Goal: Task Accomplishment & Management: Manage account settings

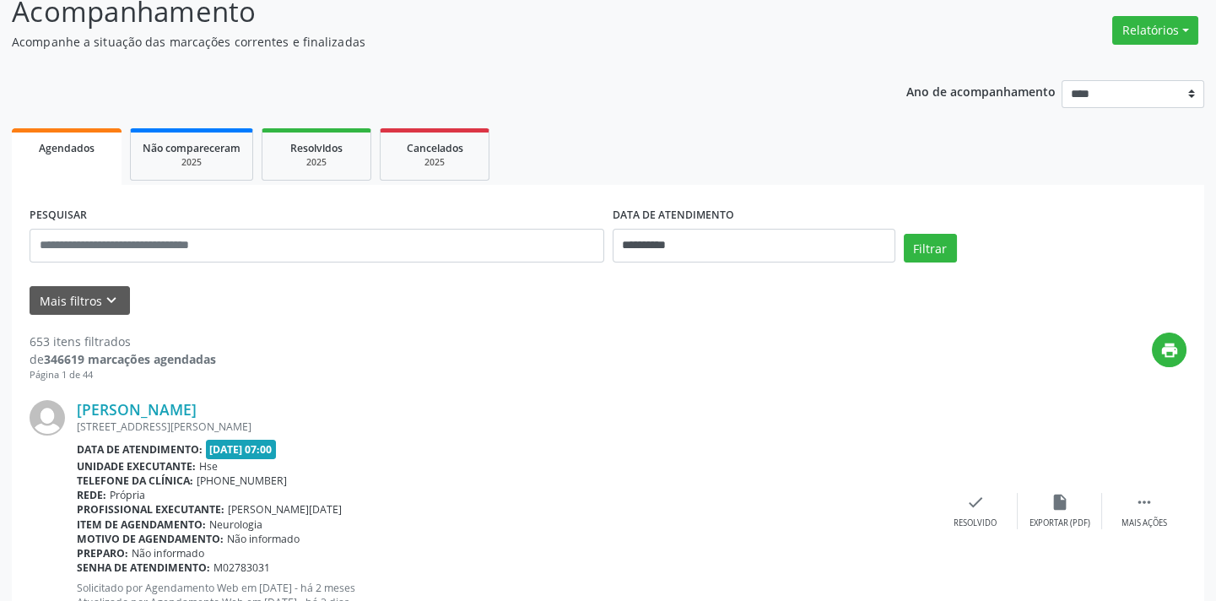
scroll to position [747, 0]
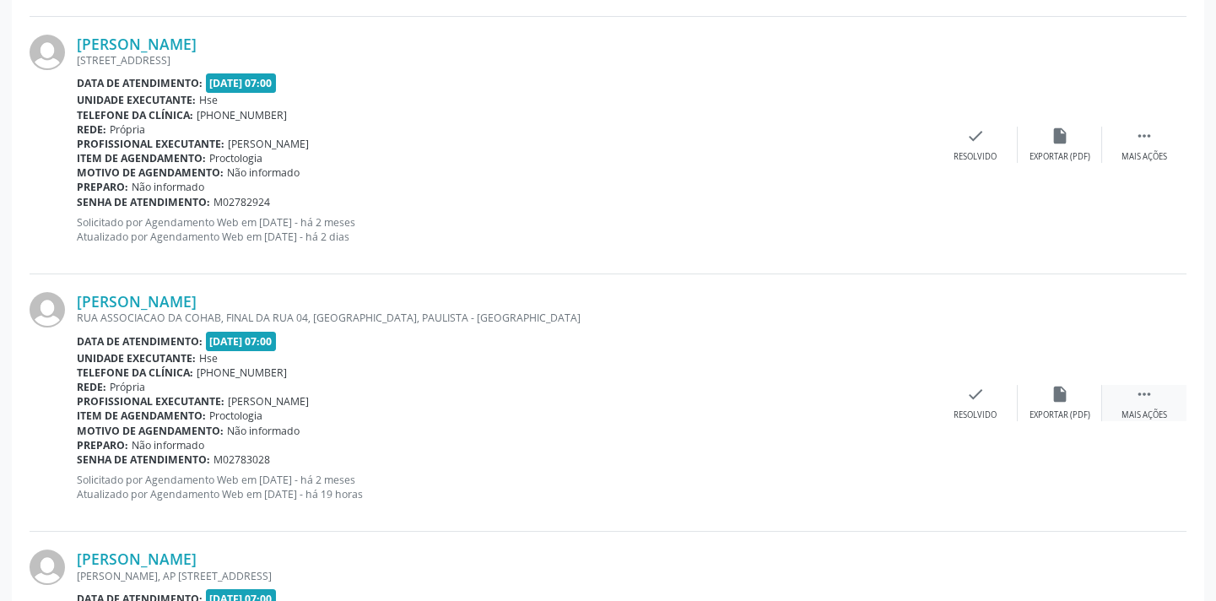
click at [1108, 416] on div " Mais ações" at bounding box center [1144, 403] width 84 height 36
click at [1071, 406] on div "alarm_off Não compareceu" at bounding box center [1059, 403] width 84 height 36
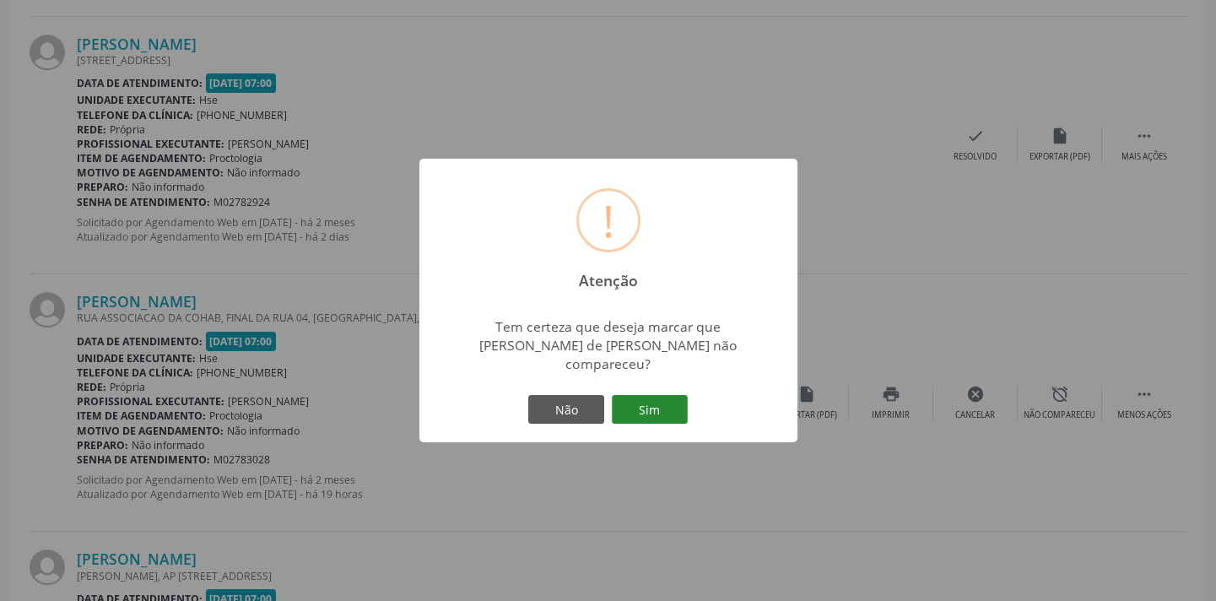
click at [676, 395] on button "Sim" at bounding box center [650, 409] width 76 height 29
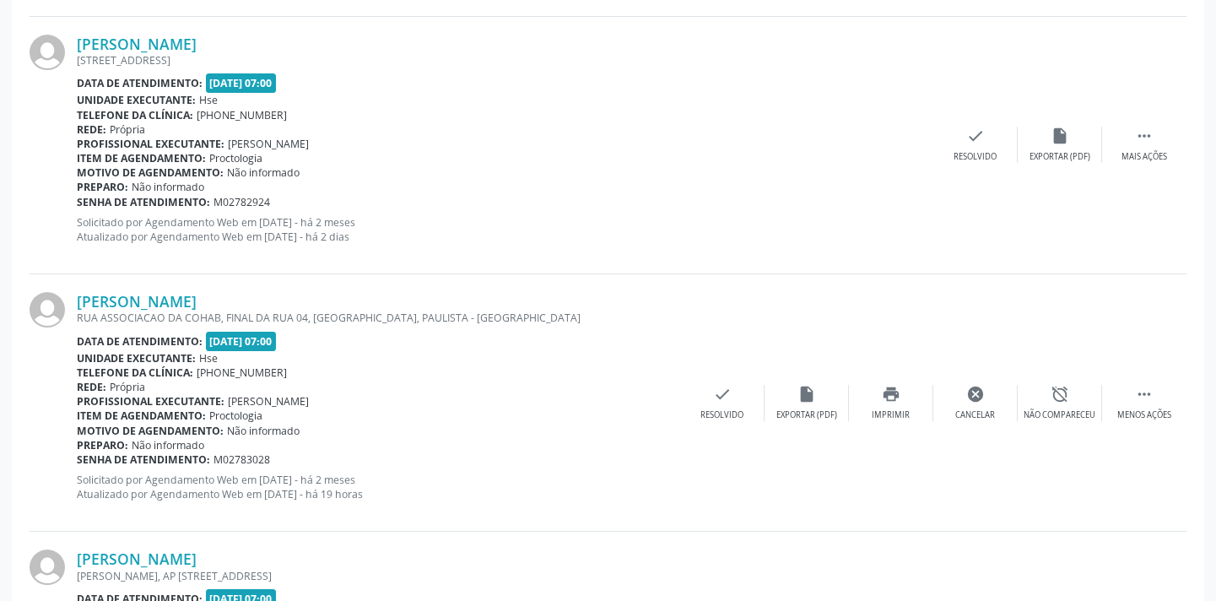
scroll to position [0, 0]
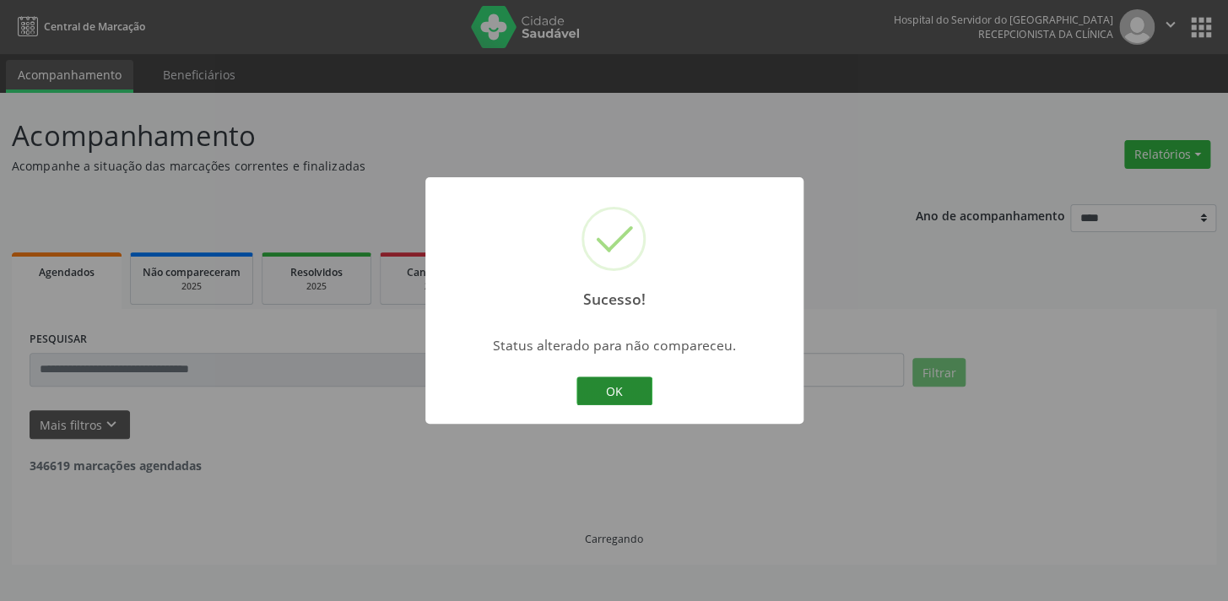
click at [582, 393] on button "OK" at bounding box center [614, 390] width 76 height 29
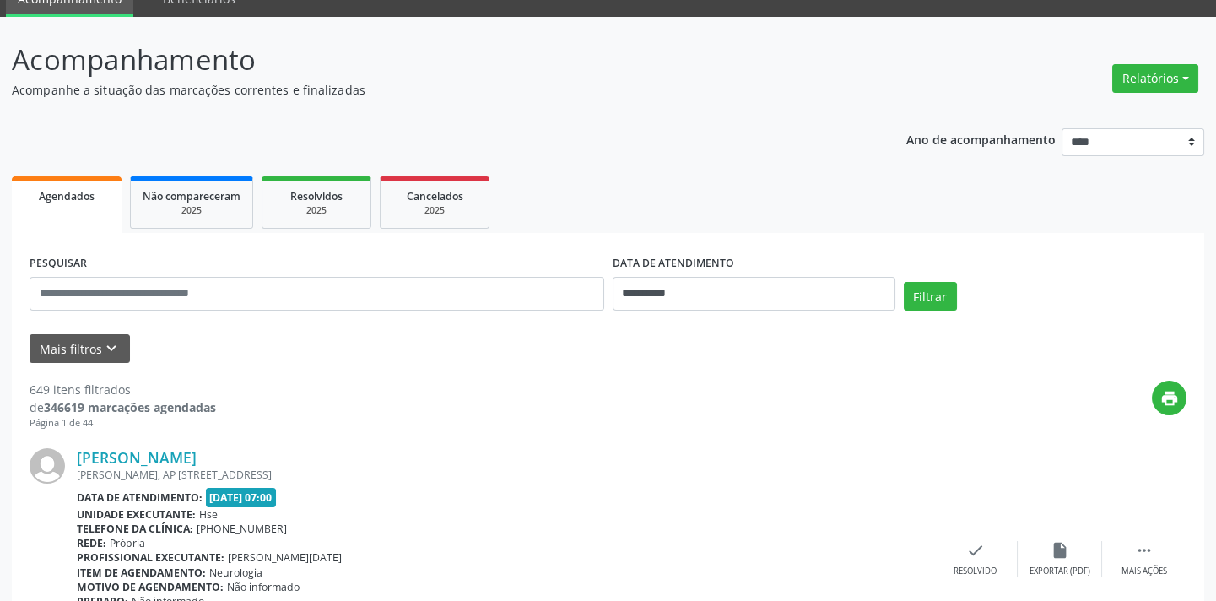
scroll to position [1263, 0]
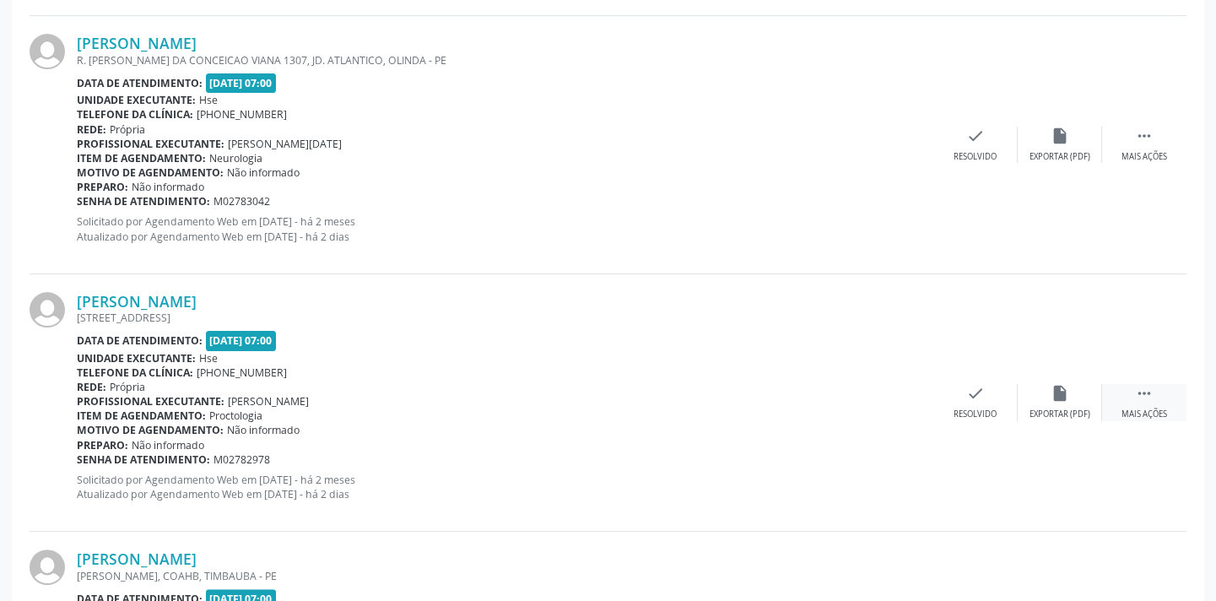
click at [1124, 387] on div " Mais ações" at bounding box center [1144, 402] width 84 height 36
click at [1037, 387] on div "alarm_off Não compareceu" at bounding box center [1059, 402] width 84 height 36
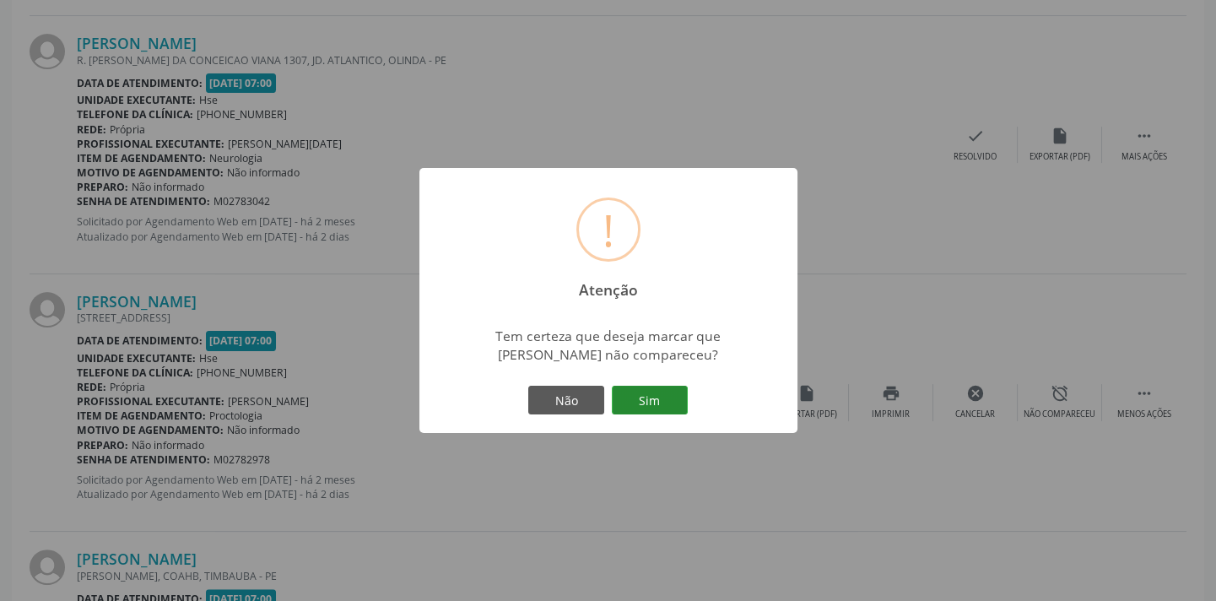
click at [662, 397] on button "Sim" at bounding box center [650, 400] width 76 height 29
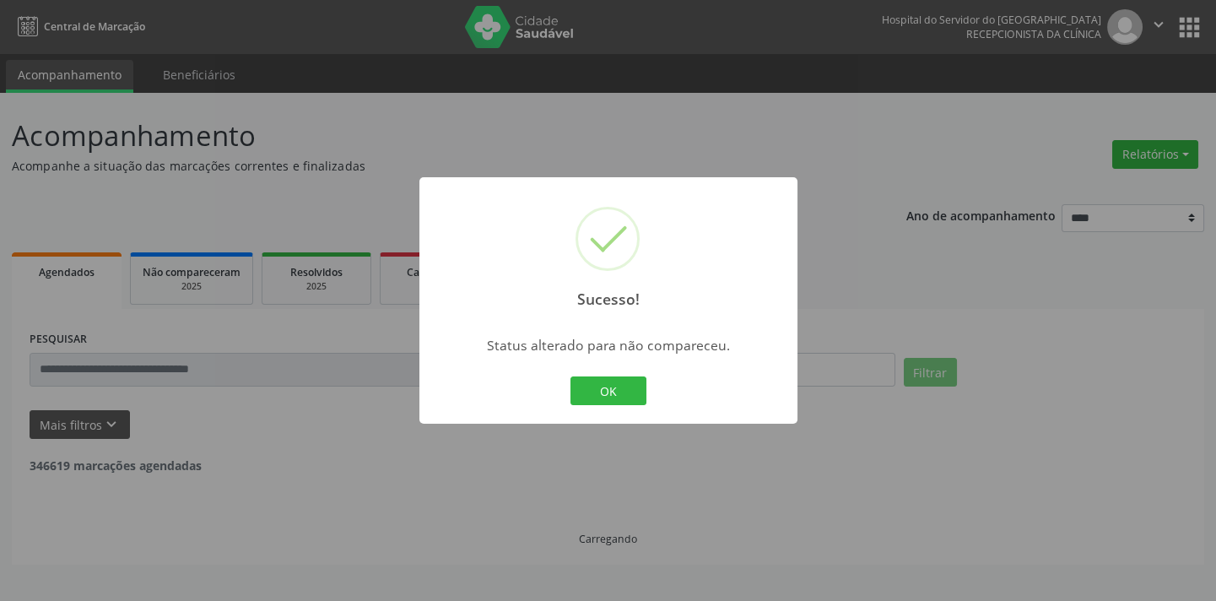
scroll to position [0, 0]
click at [618, 386] on button "OK" at bounding box center [614, 390] width 76 height 29
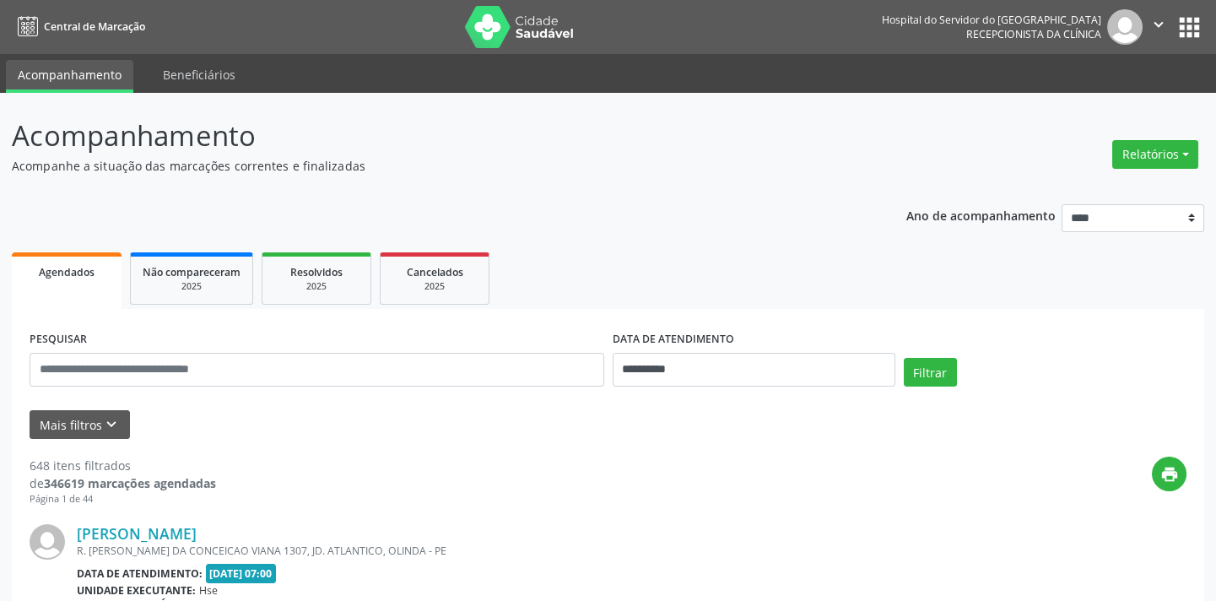
scroll to position [3579, 0]
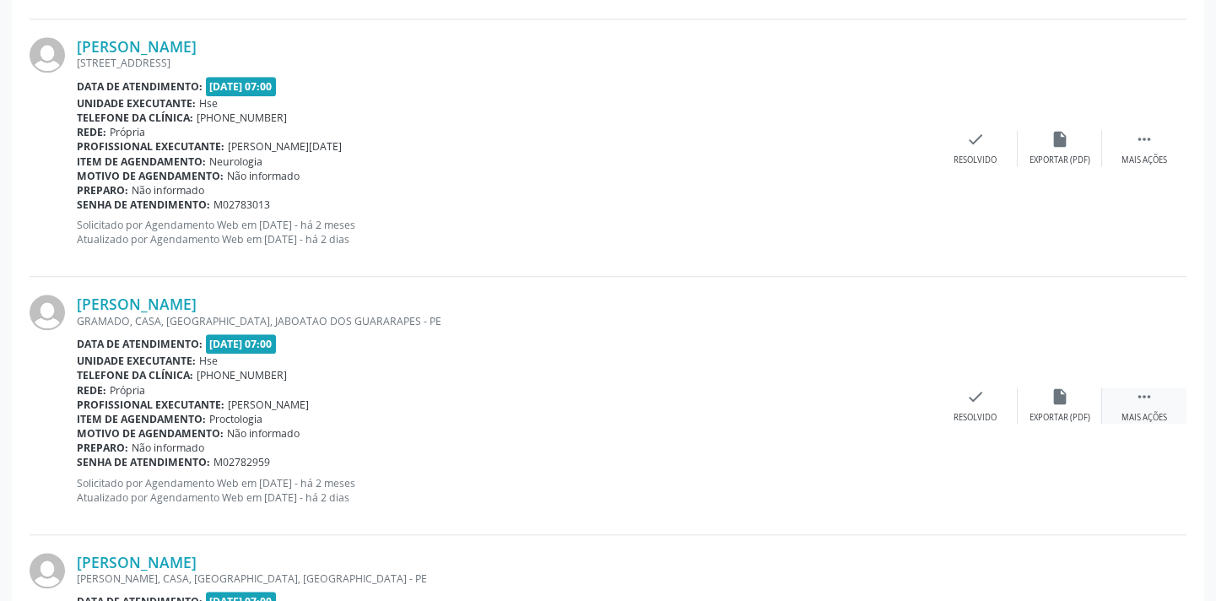
click at [1128, 387] on div " Mais ações" at bounding box center [1144, 405] width 84 height 36
click at [1047, 394] on div "alarm_off Não compareceu" at bounding box center [1059, 405] width 84 height 36
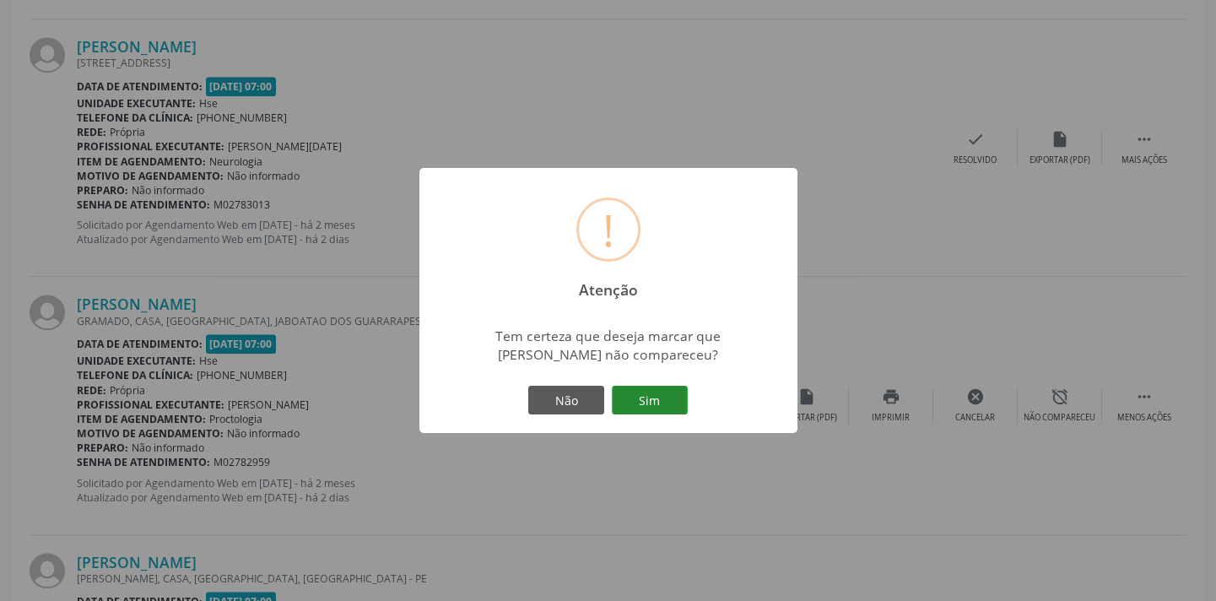
click at [671, 398] on button "Sim" at bounding box center [650, 400] width 76 height 29
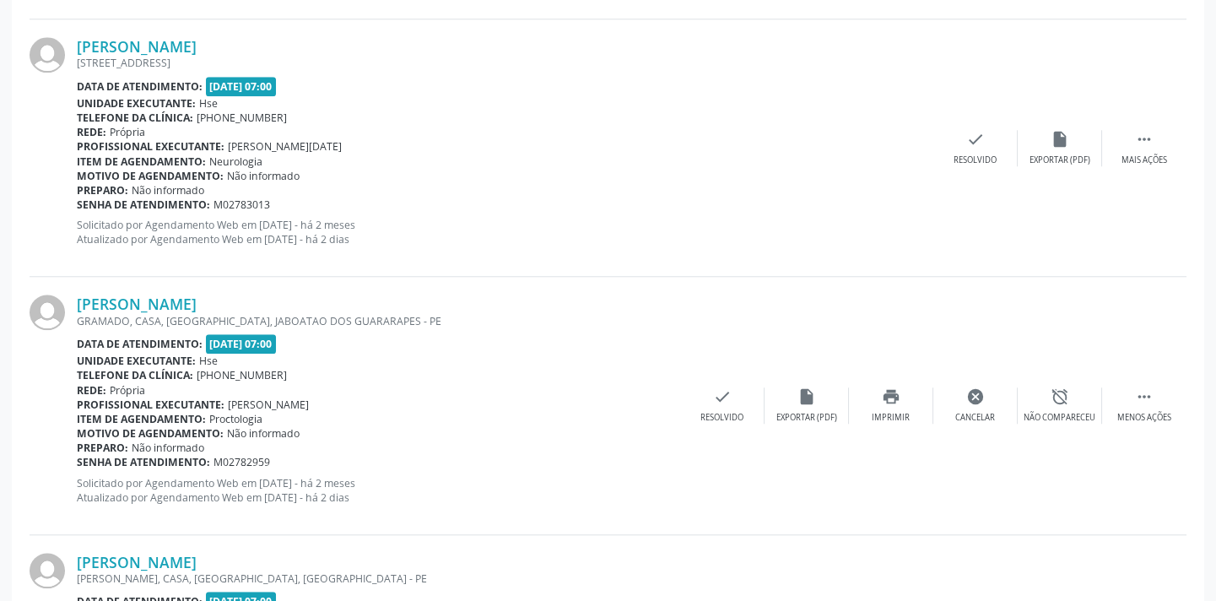
scroll to position [0, 0]
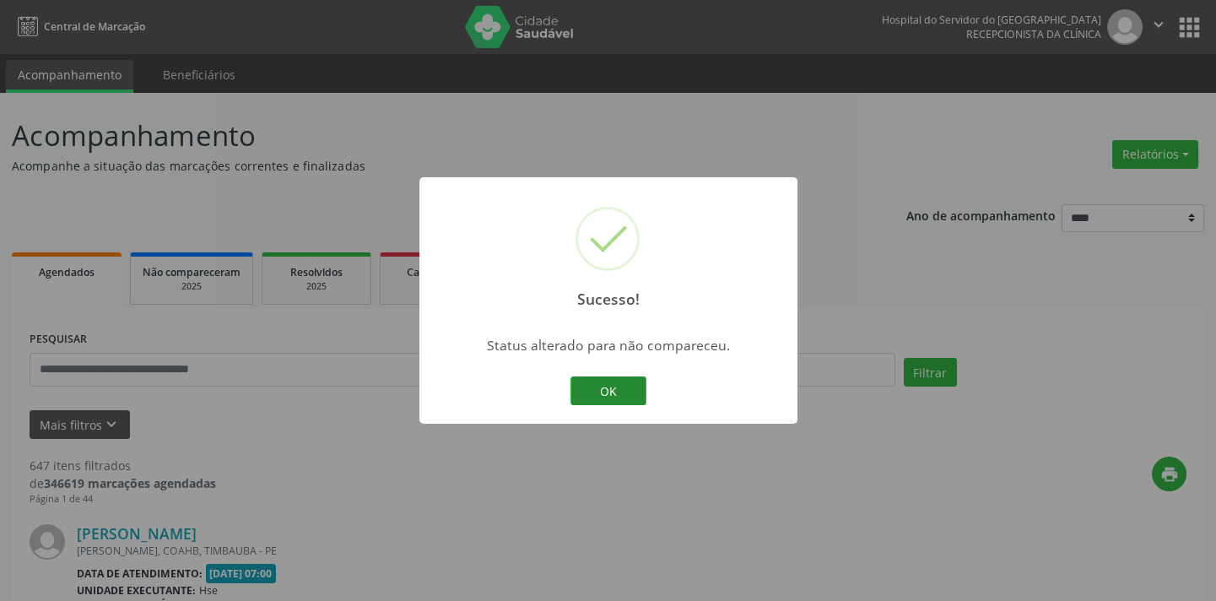
click at [599, 383] on button "OK" at bounding box center [608, 390] width 76 height 29
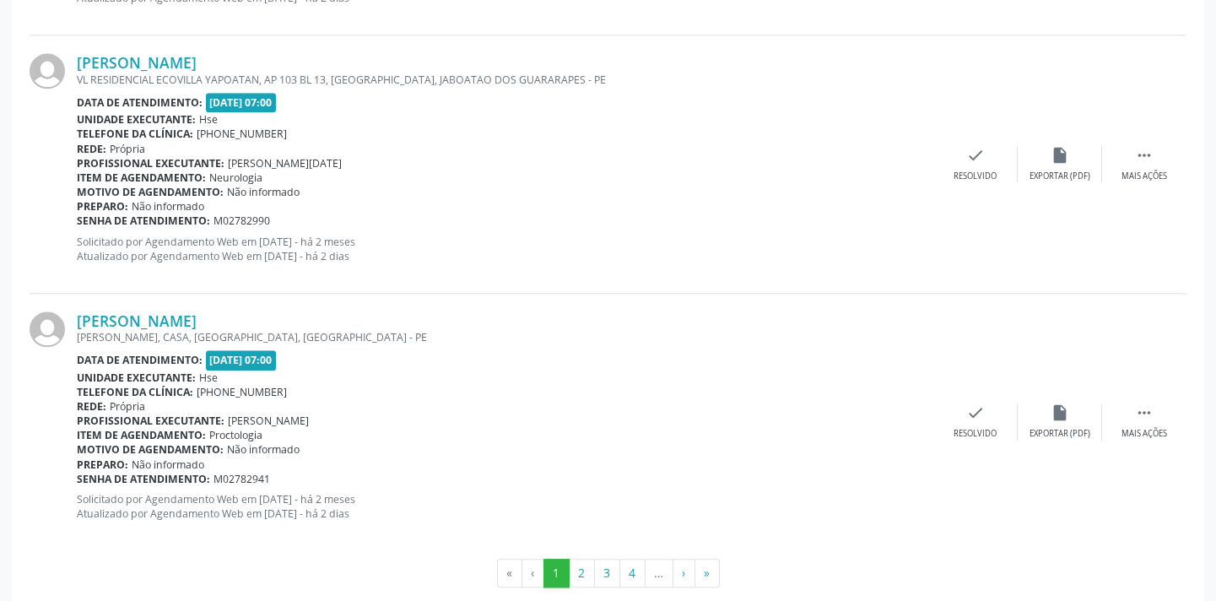
scroll to position [3843, 0]
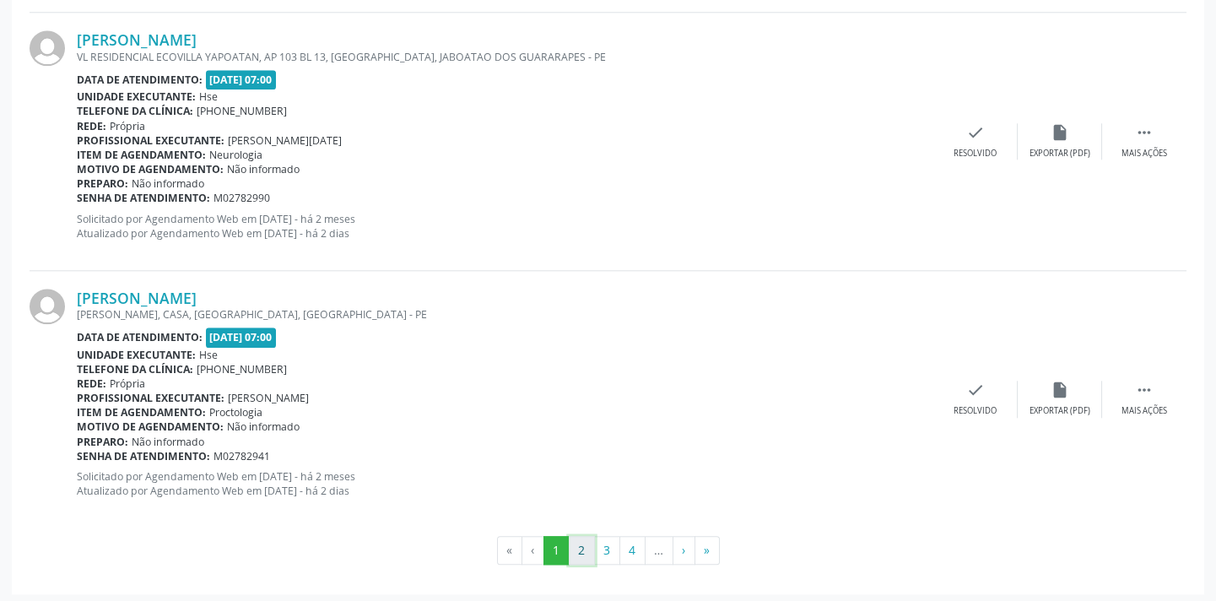
click at [587, 536] on button "2" at bounding box center [582, 550] width 26 height 29
click at [601, 542] on button "3" at bounding box center [607, 550] width 26 height 29
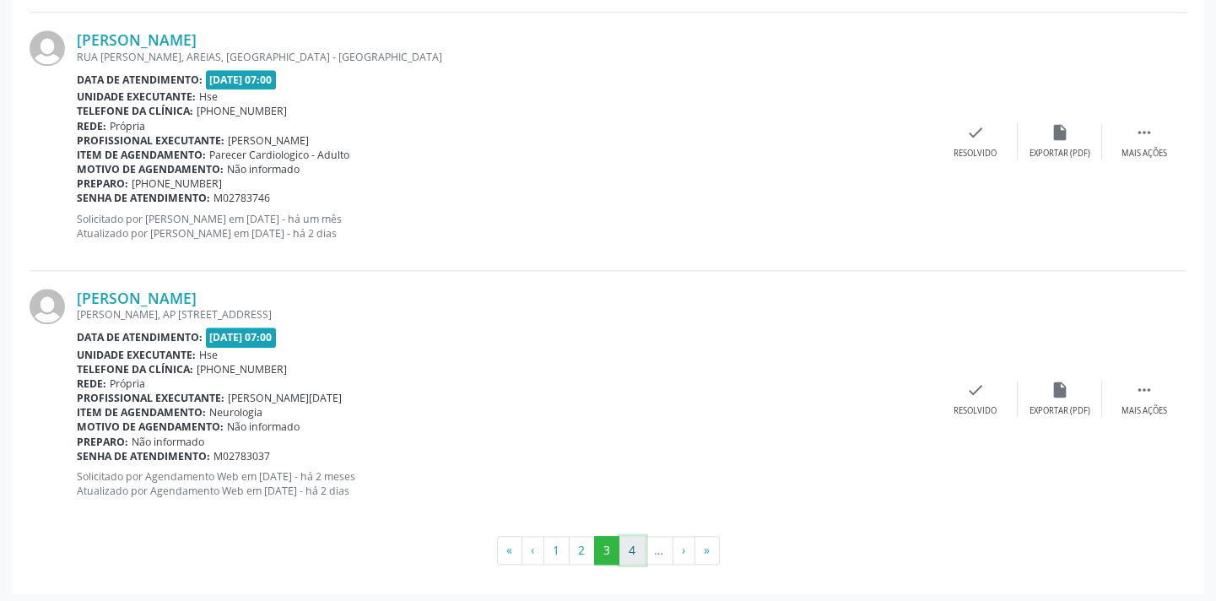
click at [636, 545] on button "4" at bounding box center [632, 550] width 26 height 29
click at [530, 542] on button "‹" at bounding box center [531, 550] width 23 height 29
click at [559, 552] on button "1" at bounding box center [556, 550] width 26 height 29
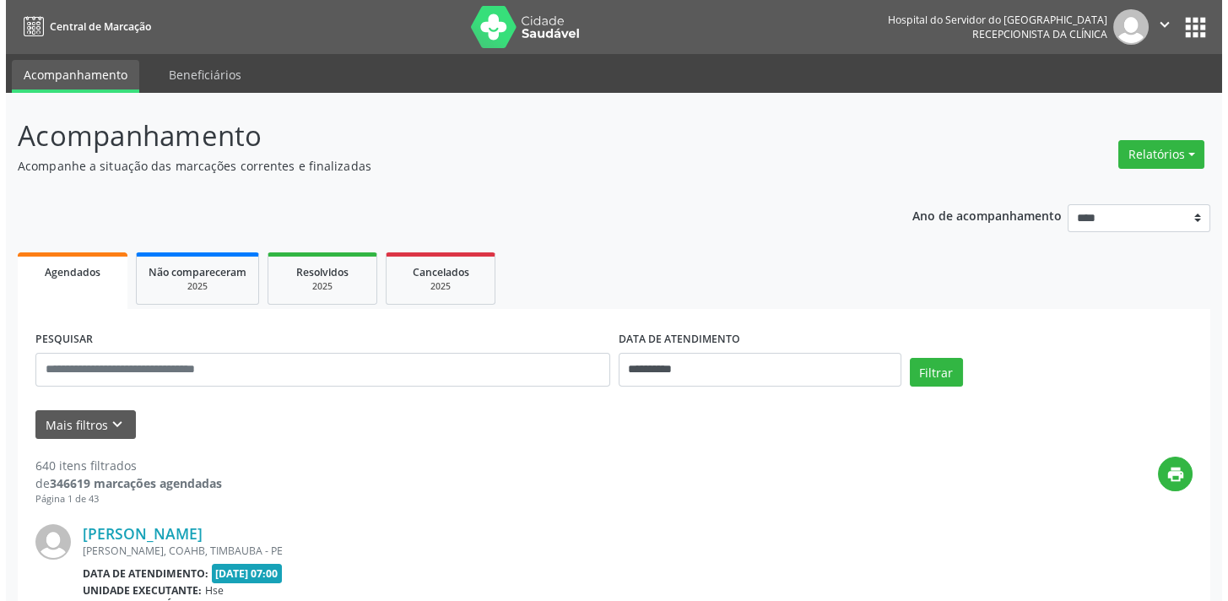
scroll to position [3064, 0]
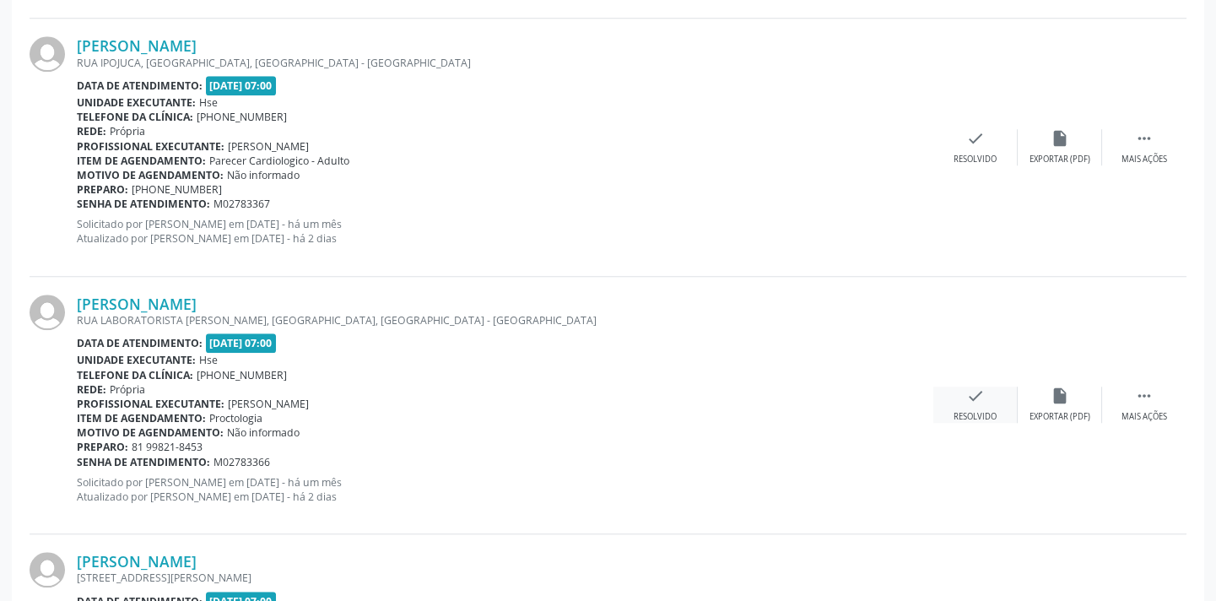
click at [975, 403] on div "check Resolvido" at bounding box center [975, 404] width 84 height 36
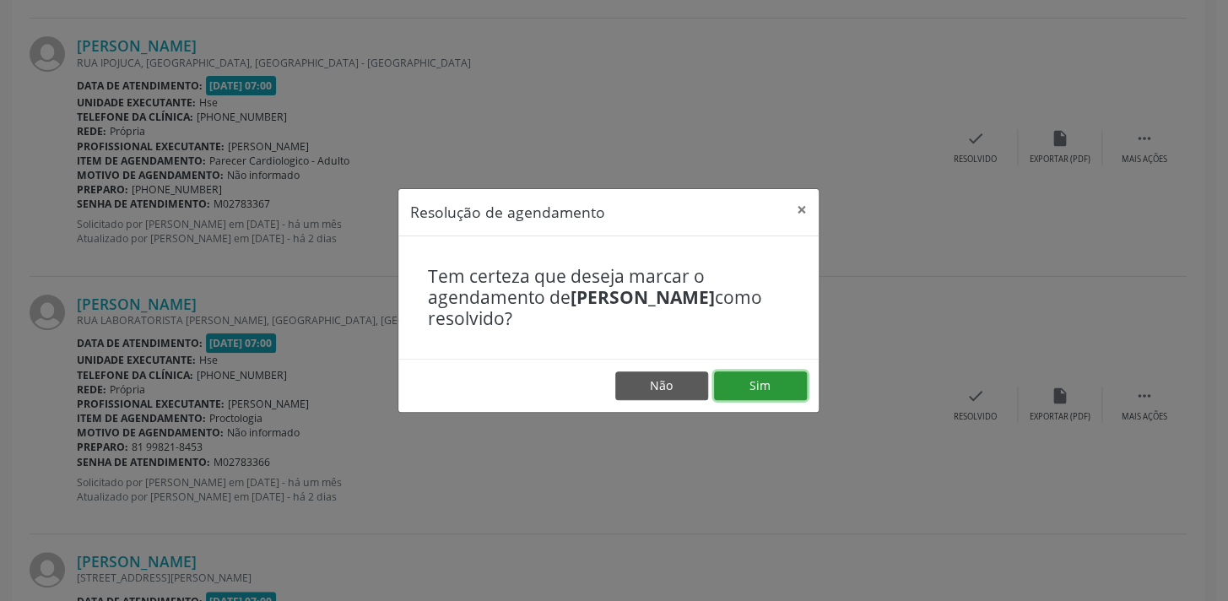
click at [791, 382] on button "Sim" at bounding box center [760, 385] width 93 height 29
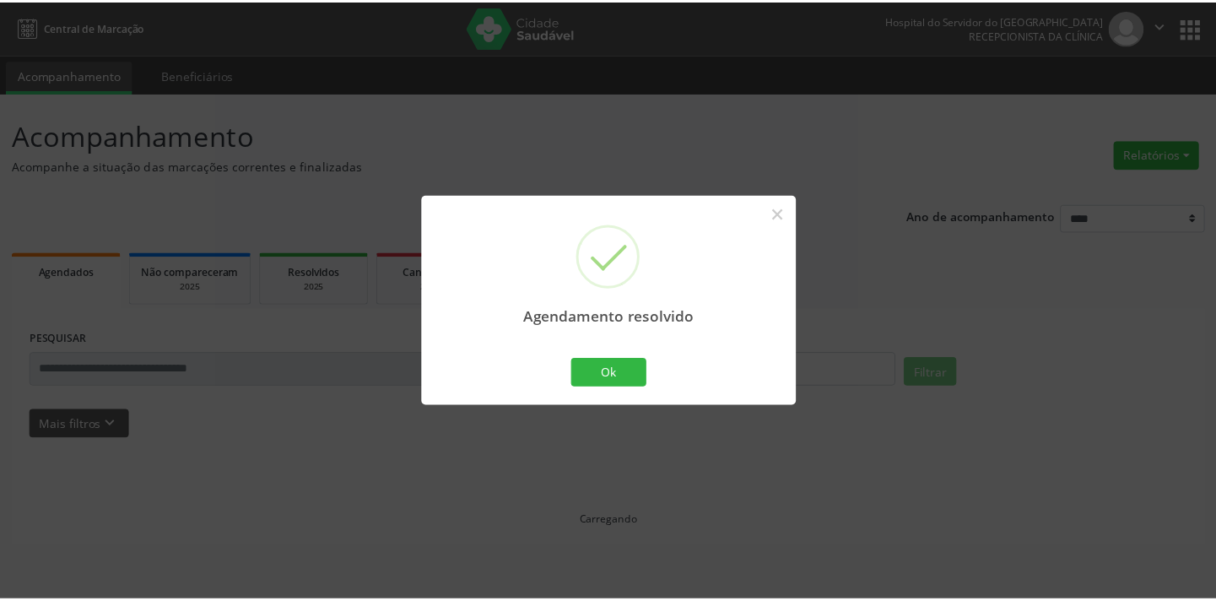
scroll to position [0, 0]
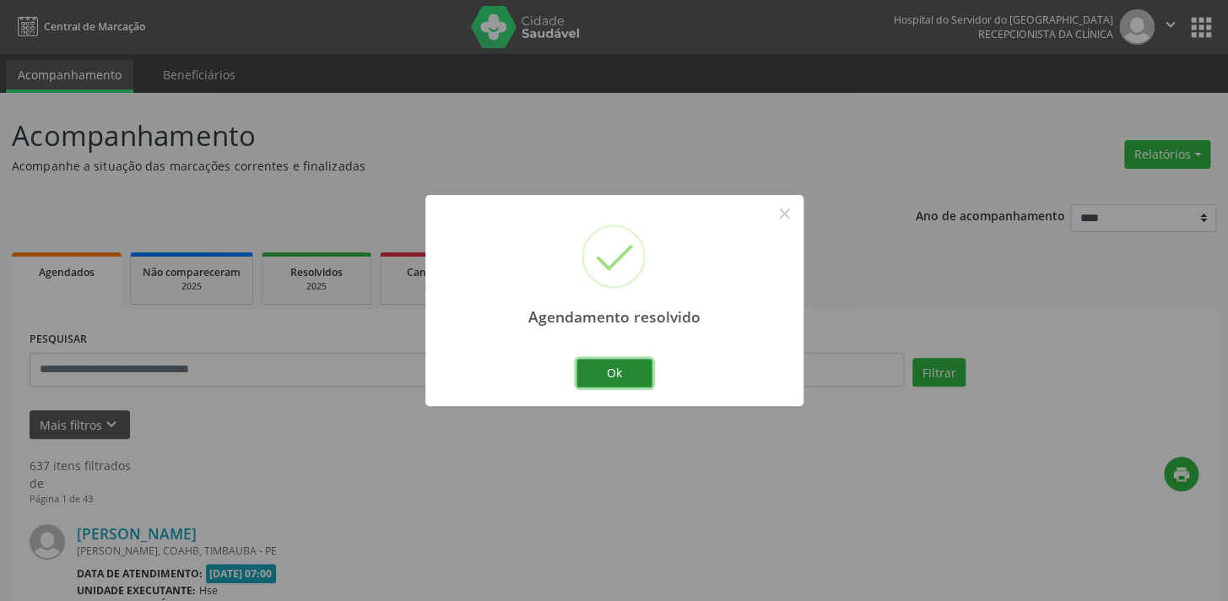
click at [618, 377] on button "Ok" at bounding box center [614, 373] width 76 height 29
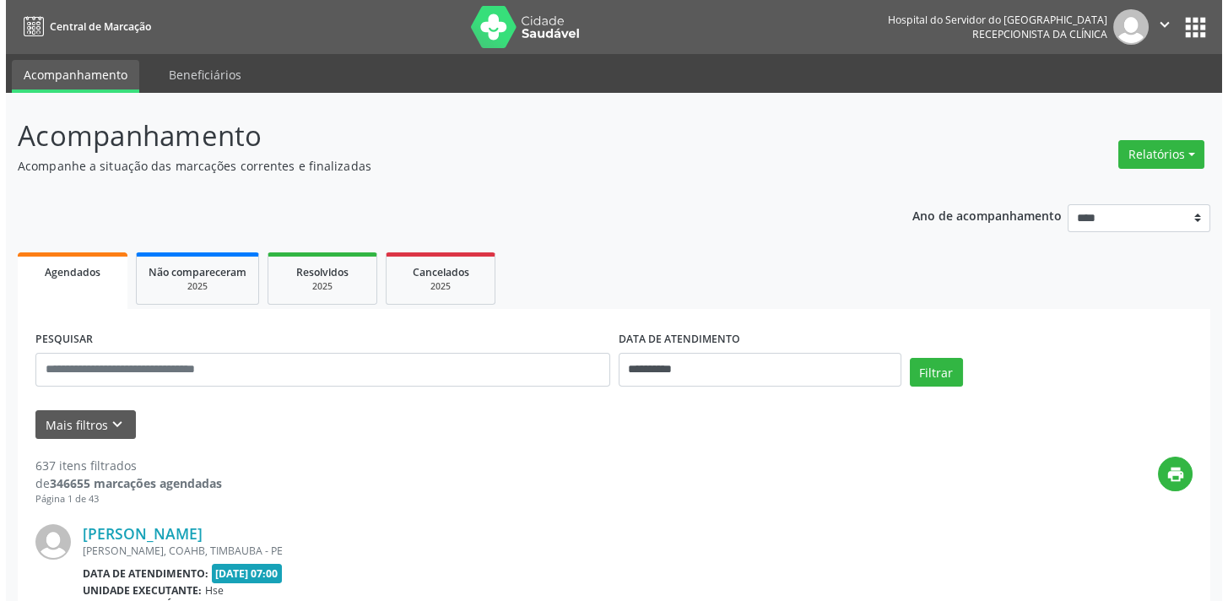
scroll to position [2034, 0]
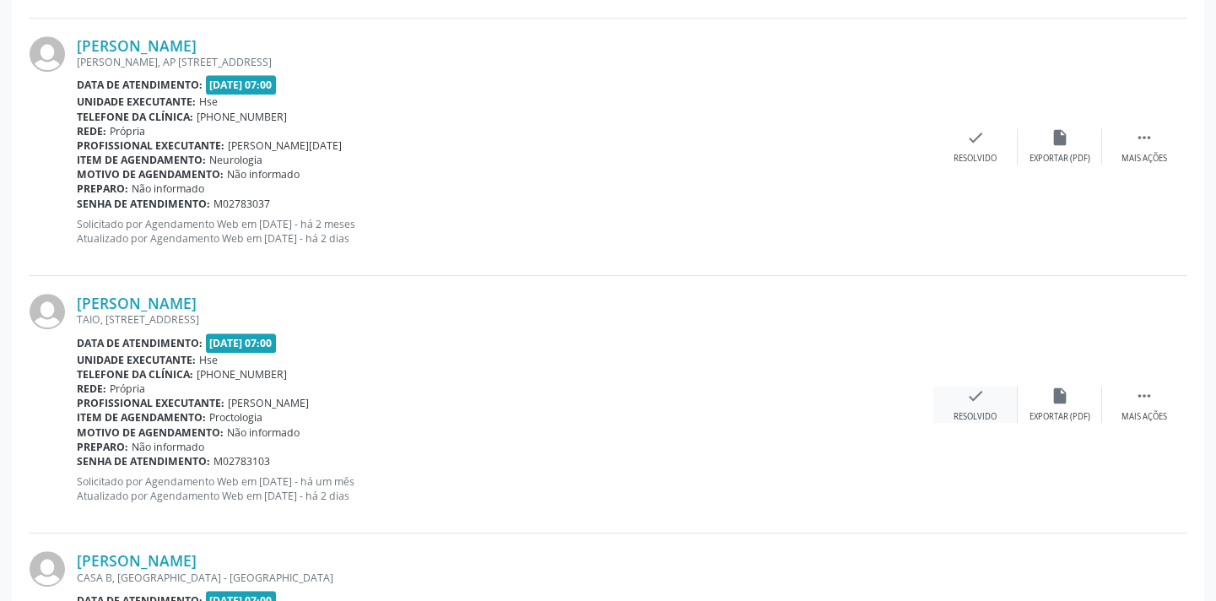
click at [987, 394] on div "check Resolvido" at bounding box center [975, 404] width 84 height 36
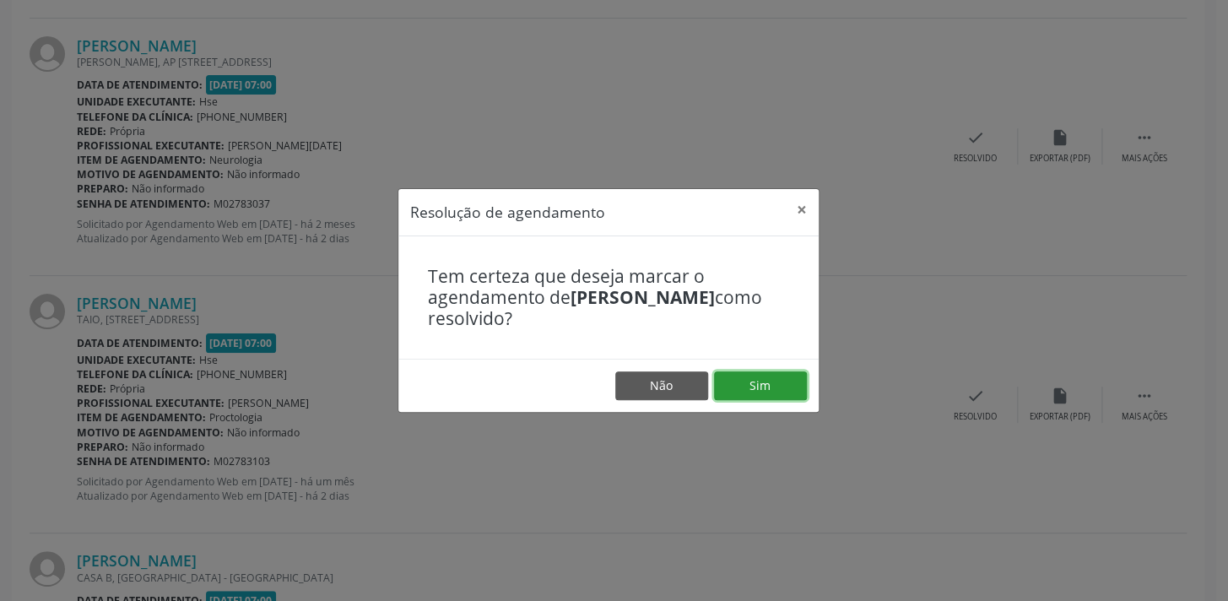
click at [736, 386] on button "Sim" at bounding box center [760, 385] width 93 height 29
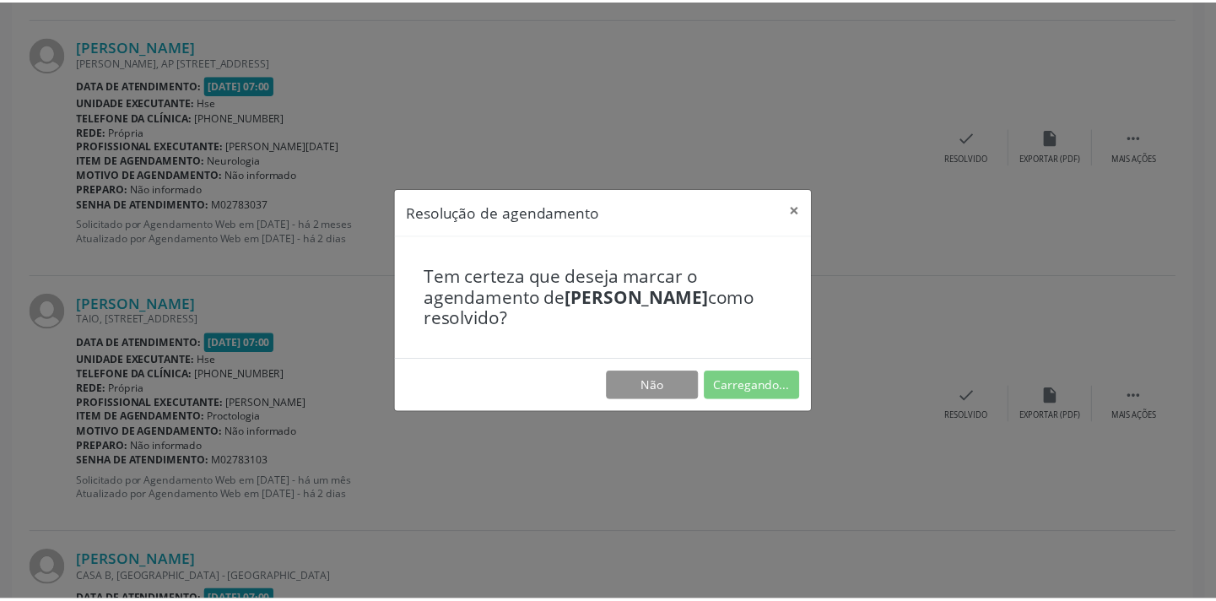
scroll to position [0, 0]
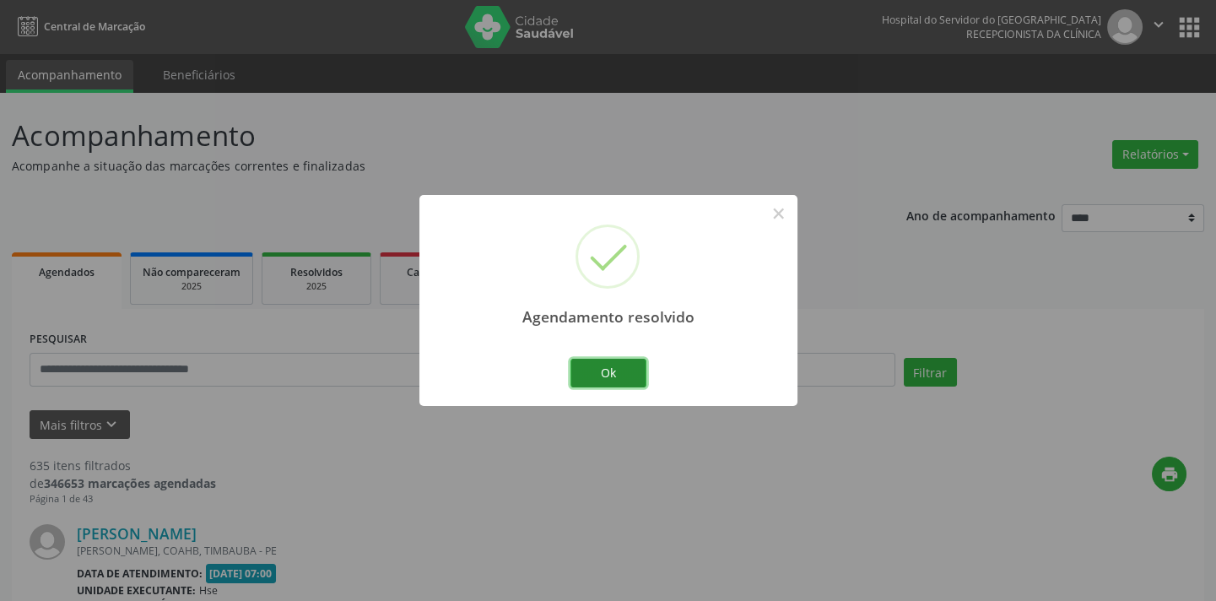
click at [620, 375] on button "Ok" at bounding box center [608, 373] width 76 height 29
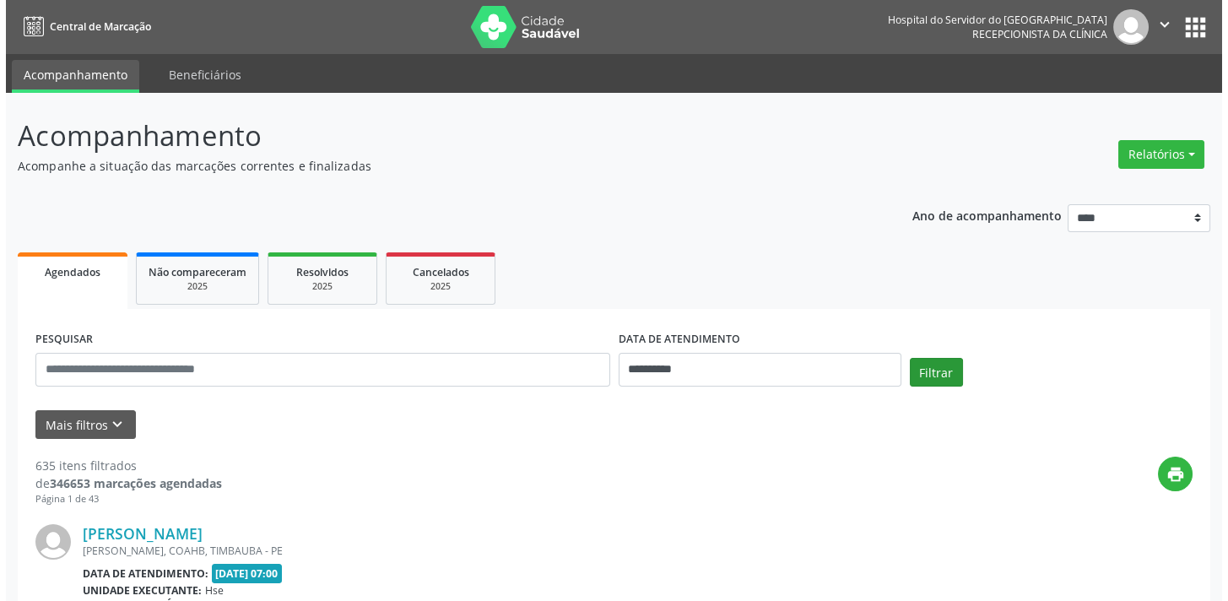
scroll to position [2292, 0]
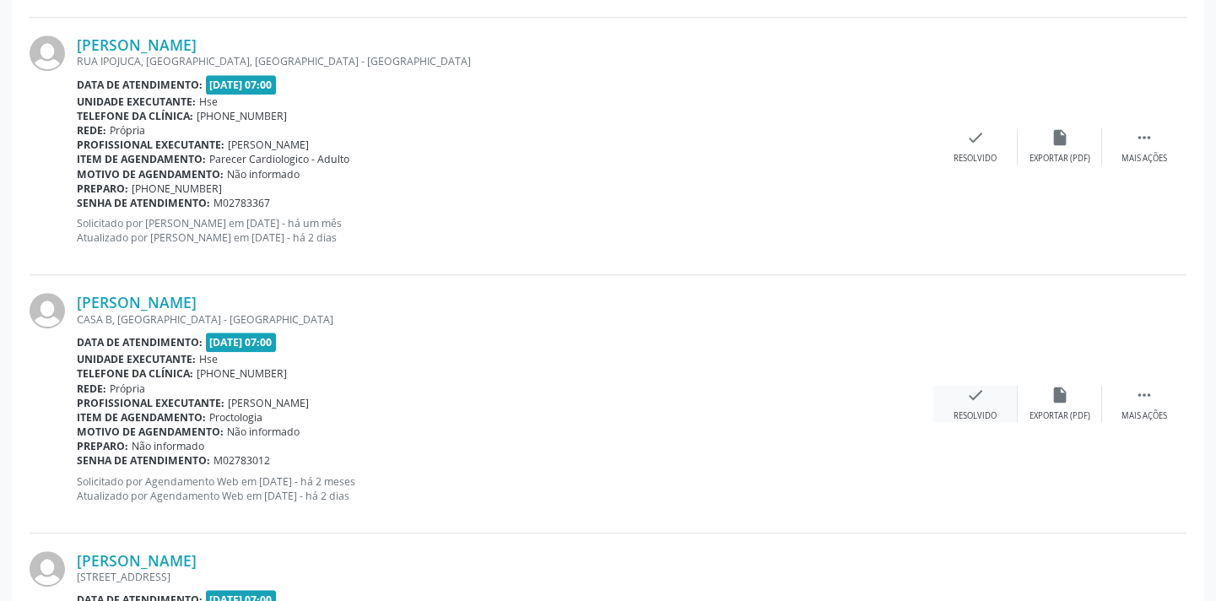
click at [973, 397] on icon "check" at bounding box center [975, 395] width 19 height 19
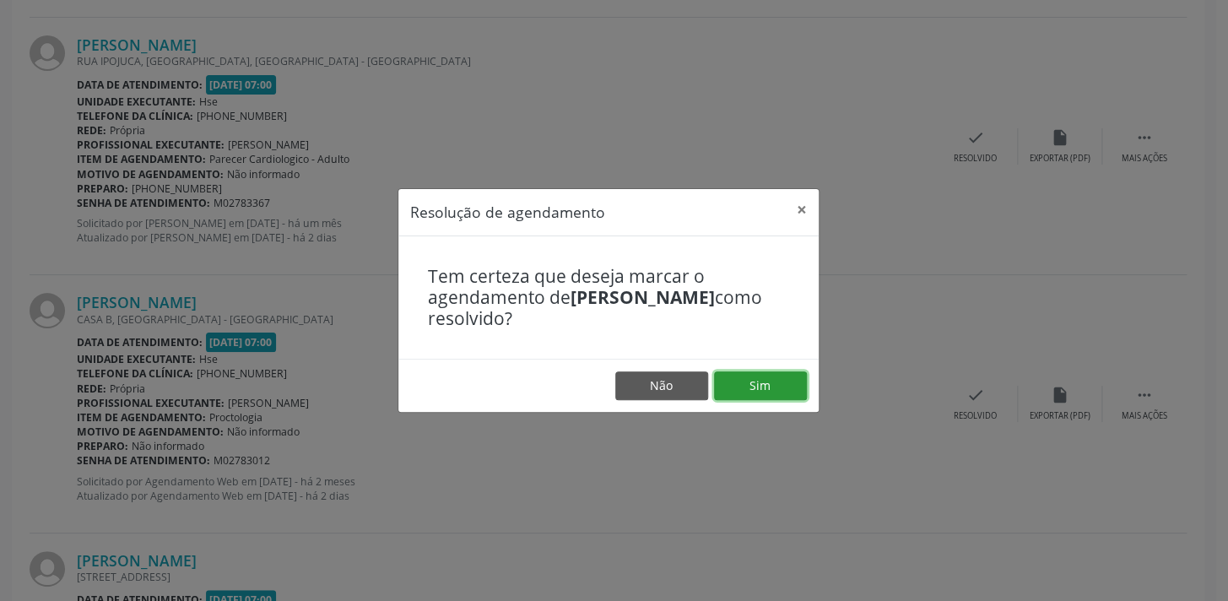
drag, startPoint x: 758, startPoint y: 374, endPoint x: 745, endPoint y: 374, distance: 12.7
click at [757, 374] on button "Sim" at bounding box center [760, 385] width 93 height 29
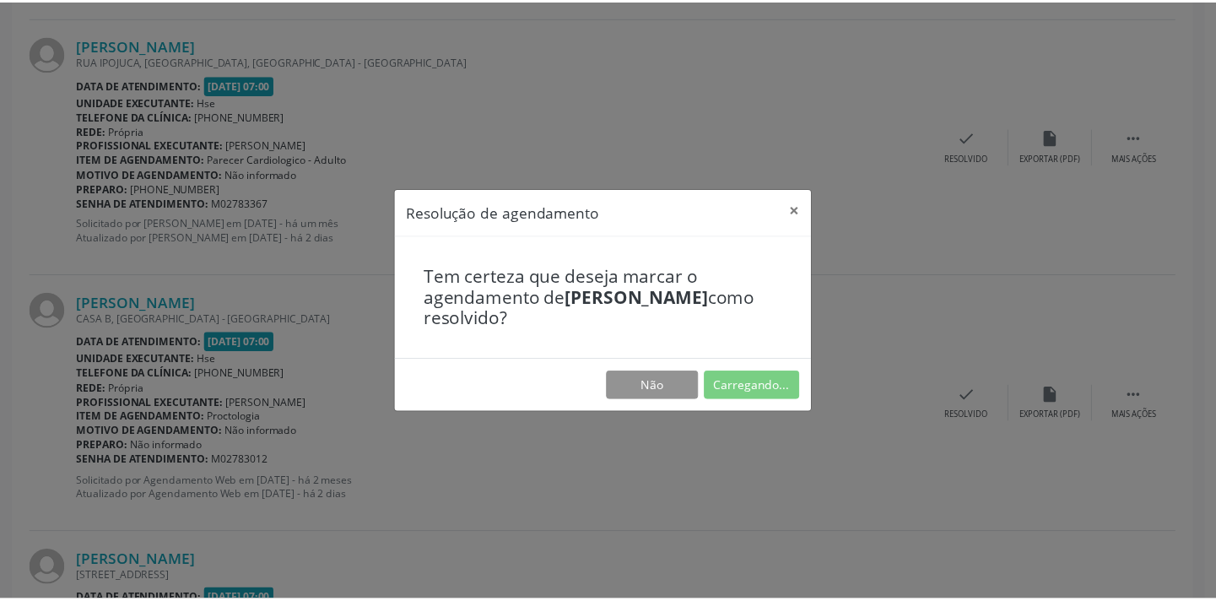
scroll to position [0, 0]
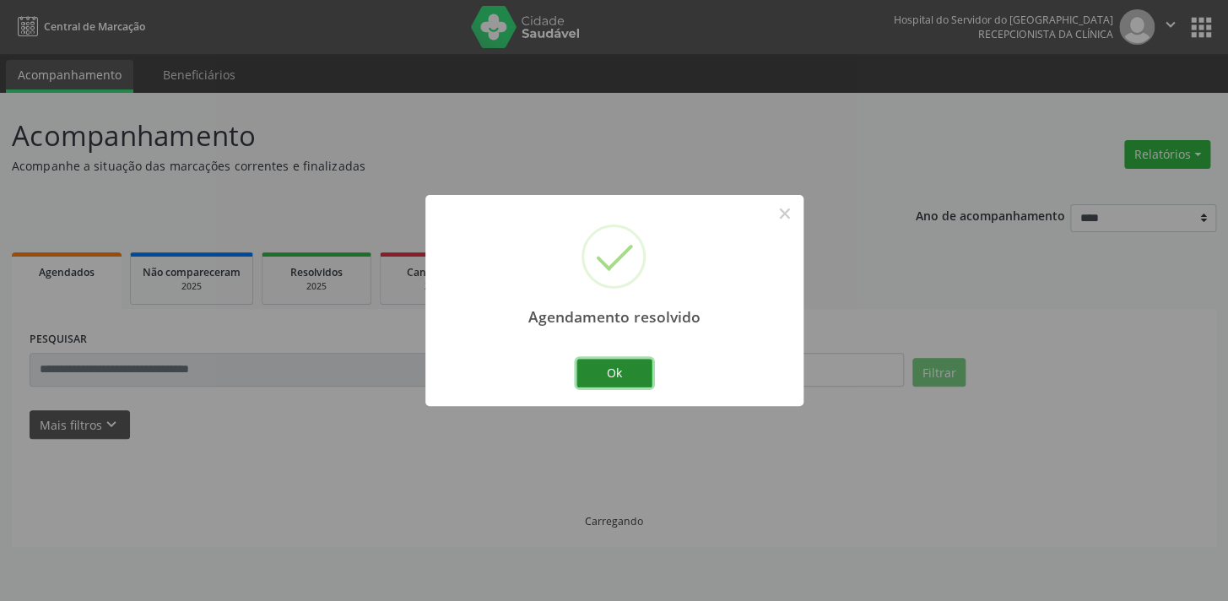
click at [626, 369] on button "Ok" at bounding box center [614, 373] width 76 height 29
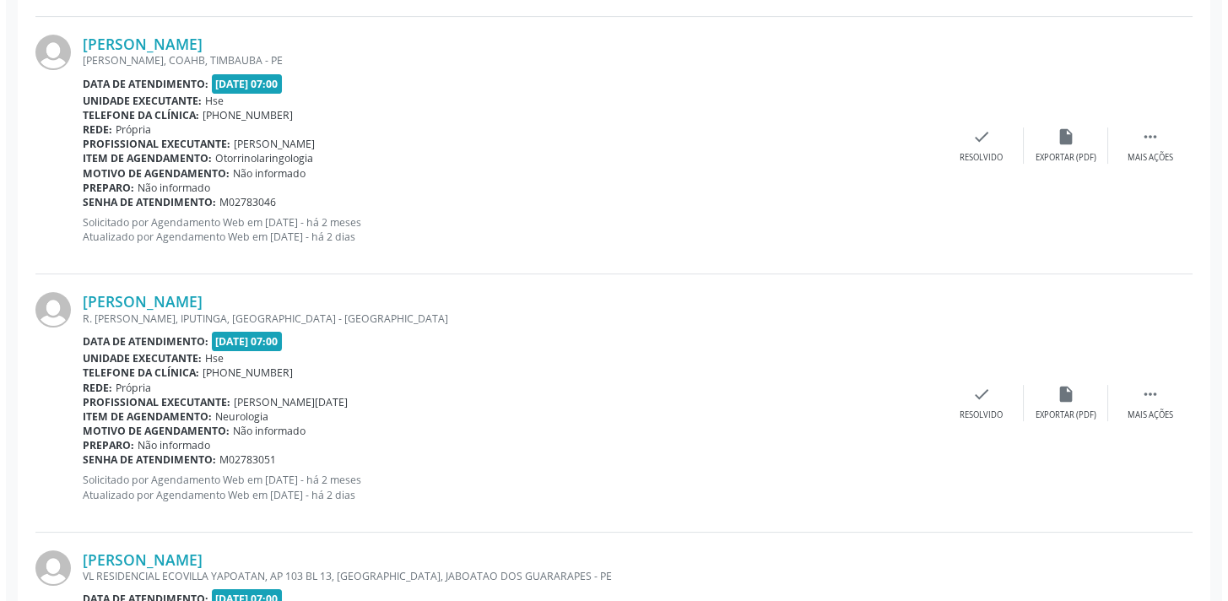
scroll to position [3837, 0]
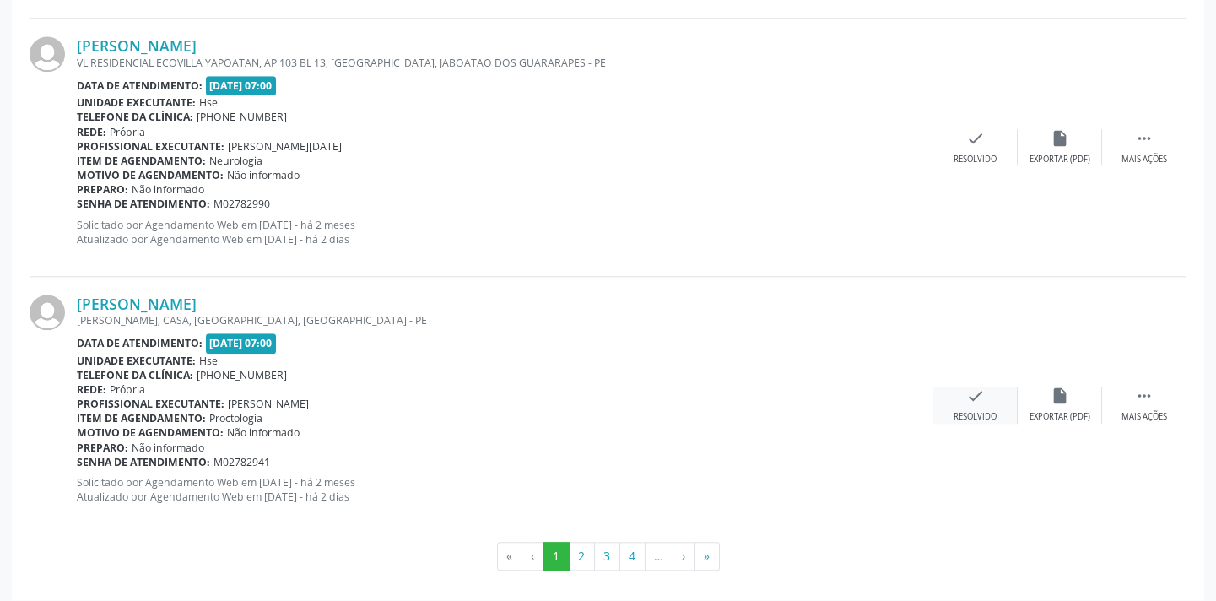
click at [957, 400] on div "check Resolvido" at bounding box center [975, 404] width 84 height 36
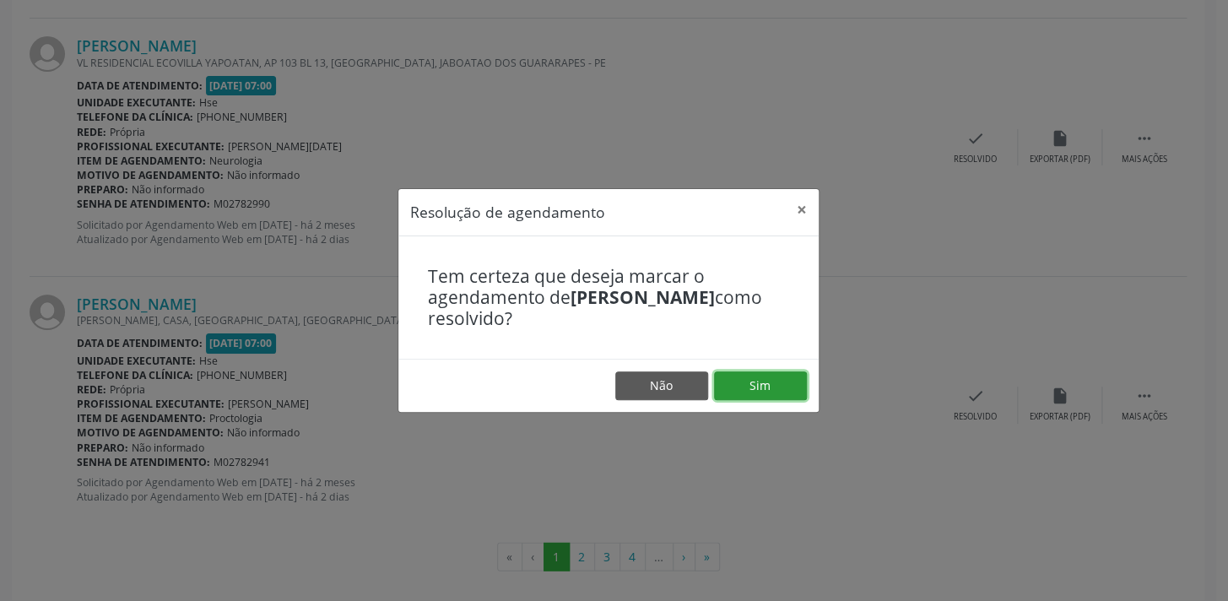
click at [761, 376] on button "Sim" at bounding box center [760, 385] width 93 height 29
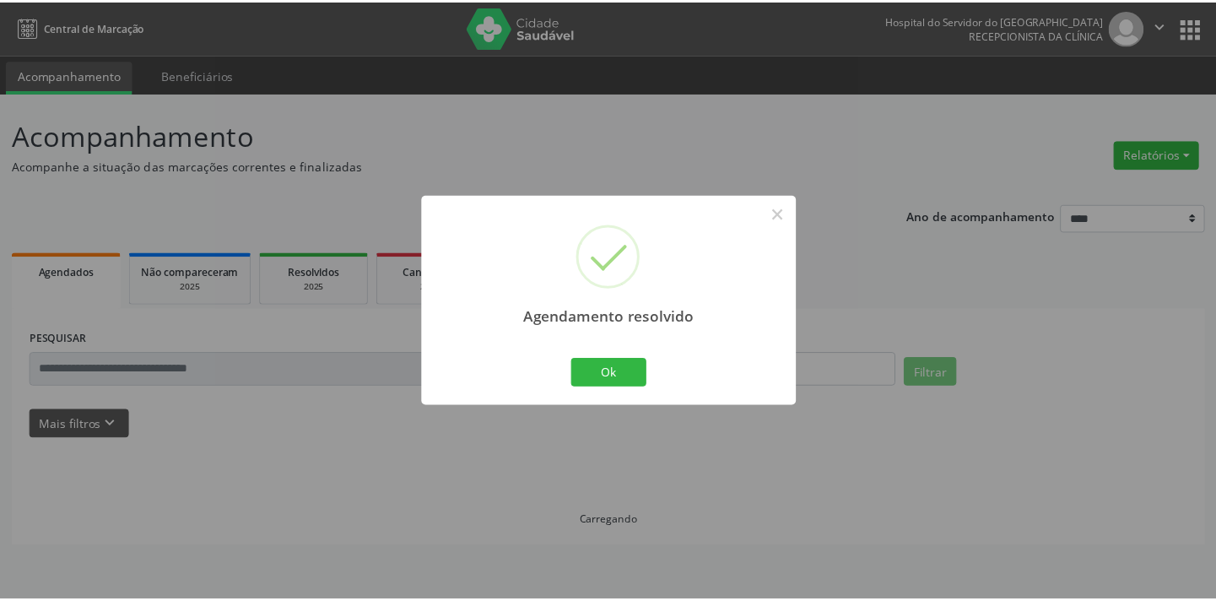
scroll to position [0, 0]
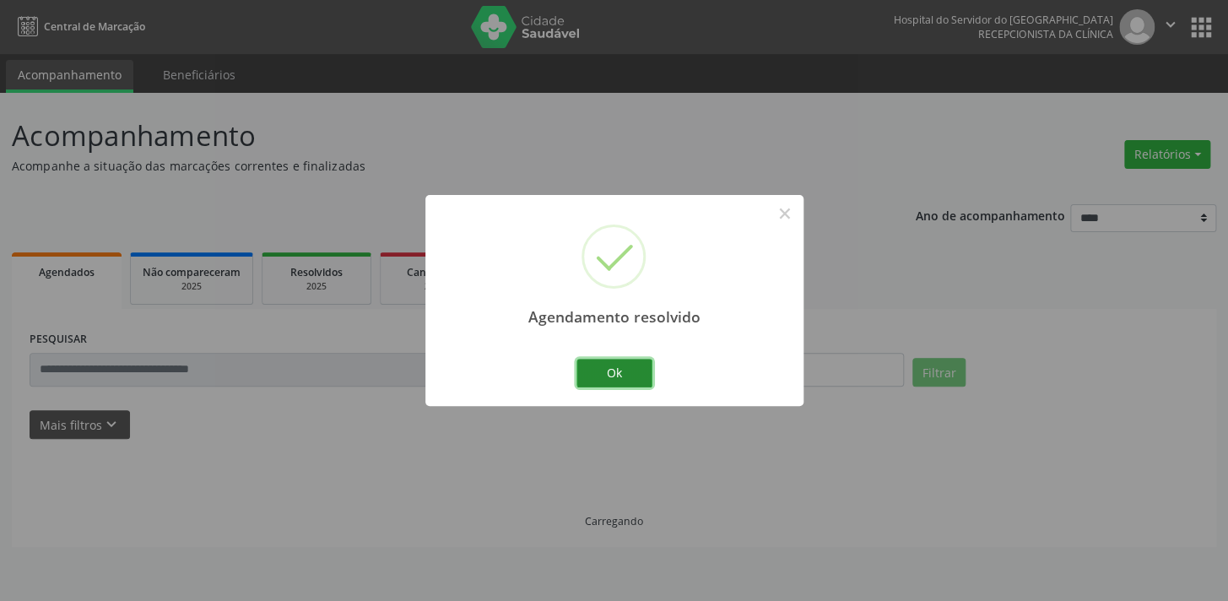
click at [623, 368] on button "Ok" at bounding box center [614, 373] width 76 height 29
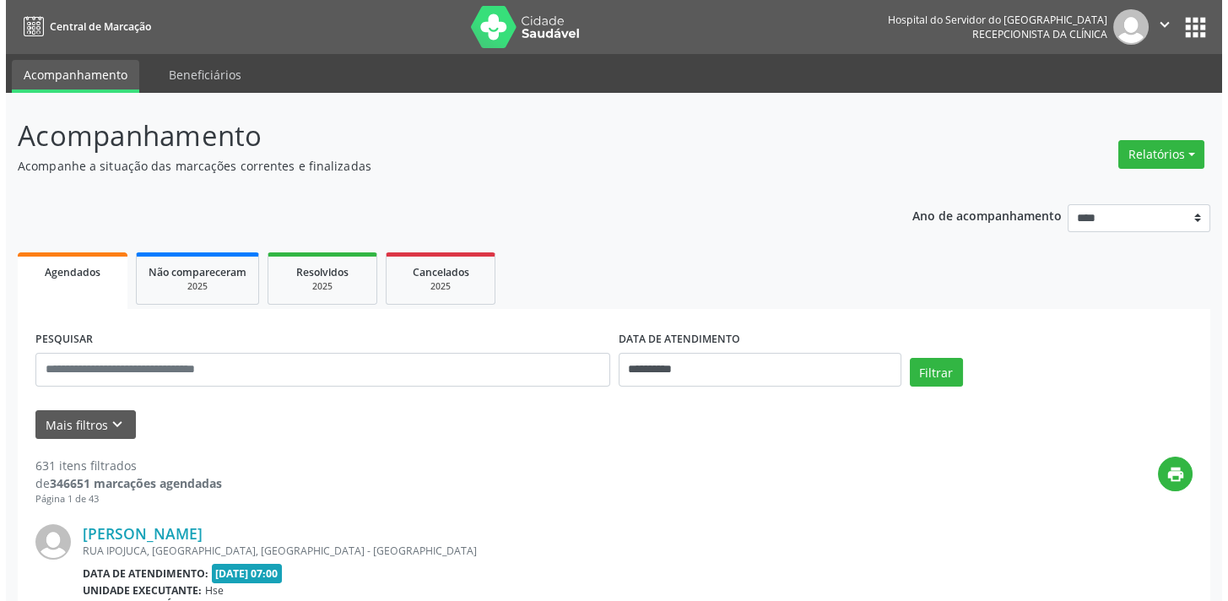
scroll to position [490, 0]
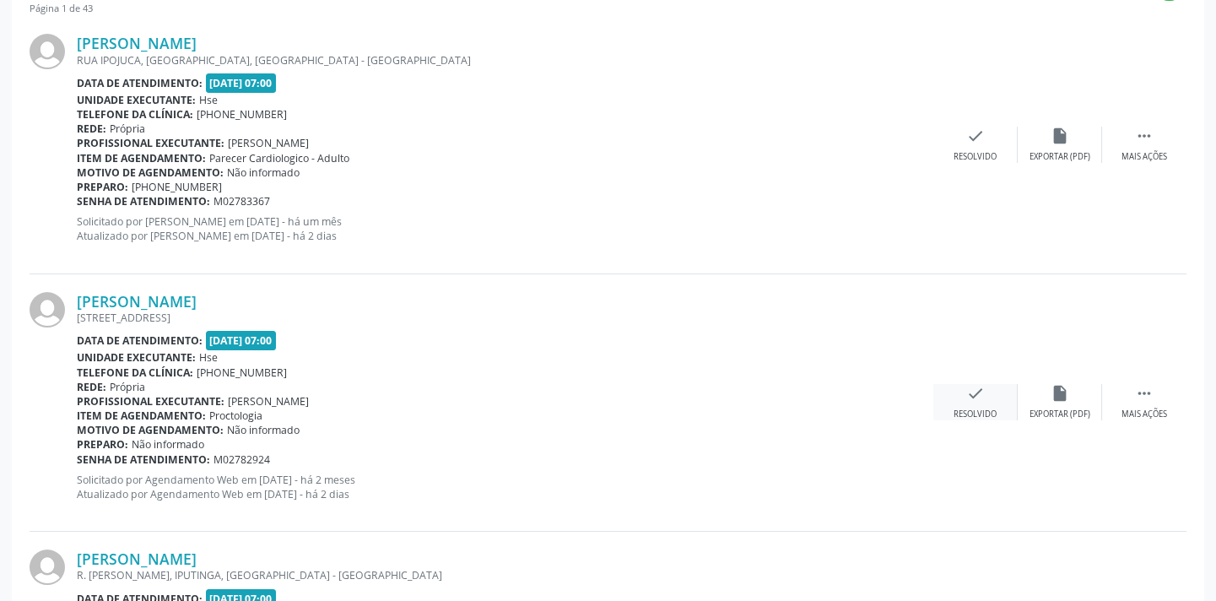
click at [963, 404] on div "check Resolvido" at bounding box center [975, 402] width 84 height 36
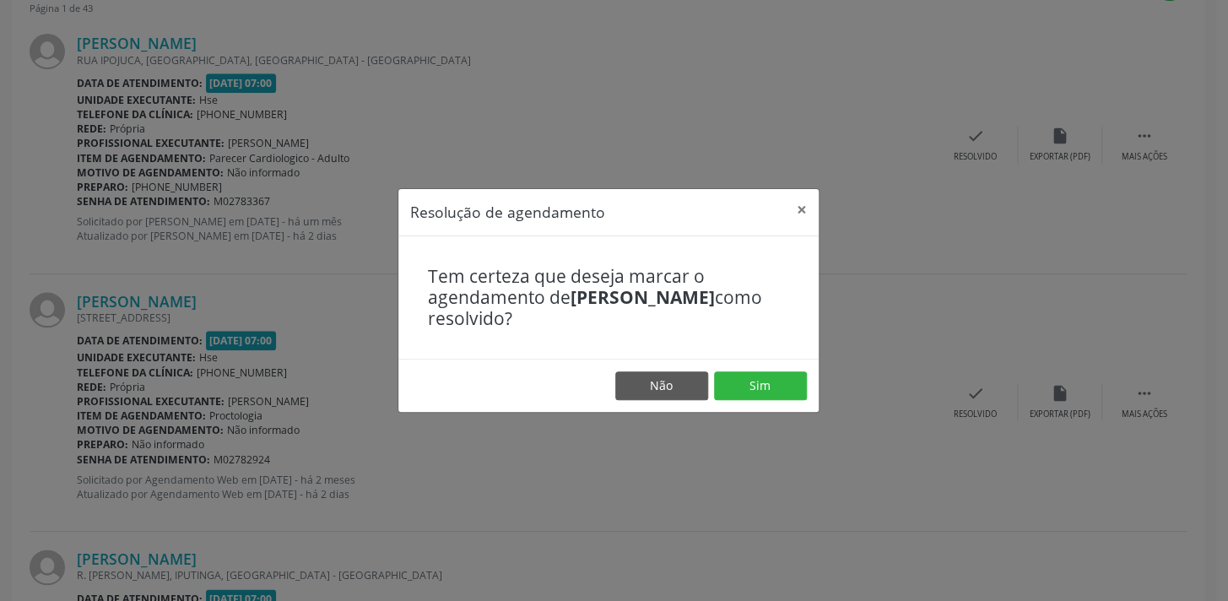
click at [720, 370] on footer "Não Sim" at bounding box center [608, 385] width 420 height 53
click at [726, 389] on button "Sim" at bounding box center [760, 385] width 93 height 29
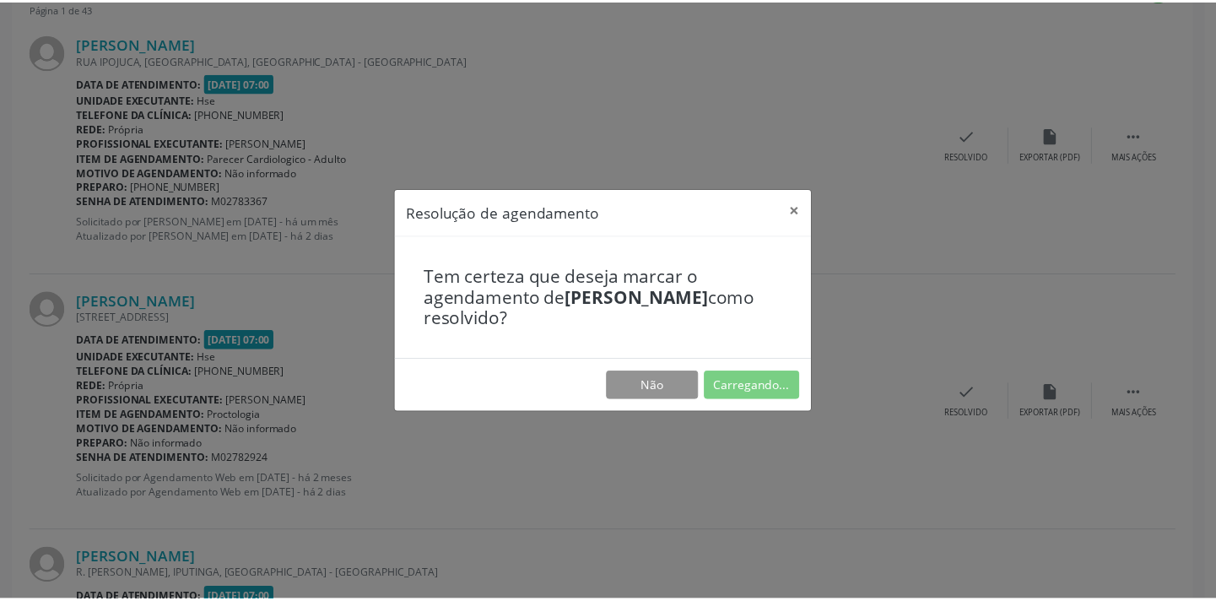
scroll to position [0, 0]
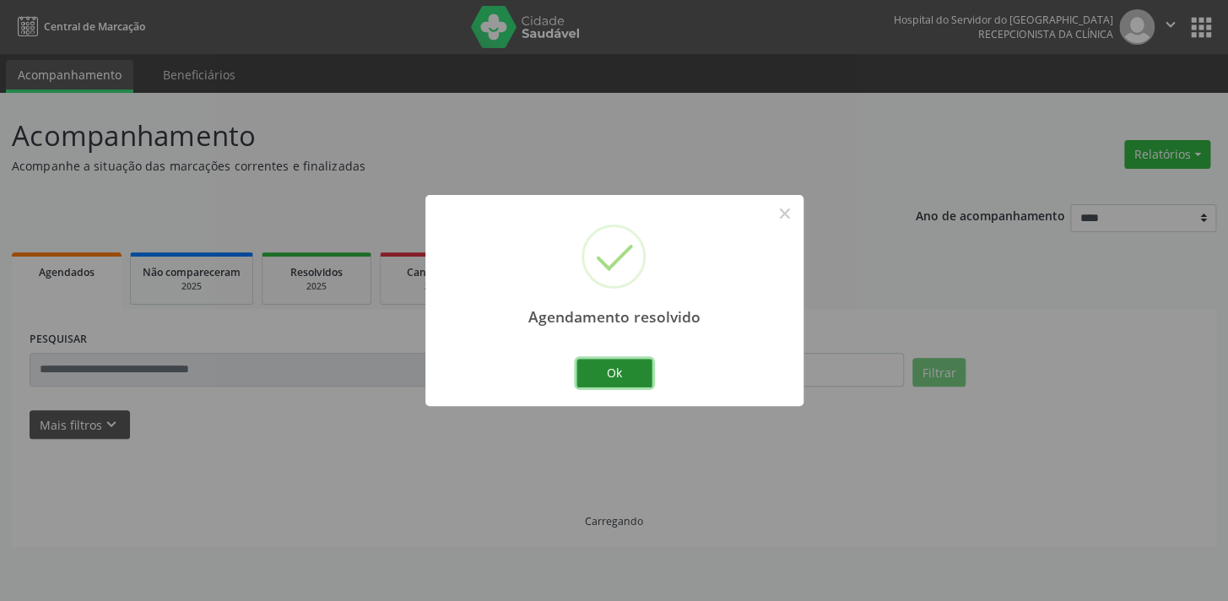
click at [599, 359] on button "Ok" at bounding box center [614, 373] width 76 height 29
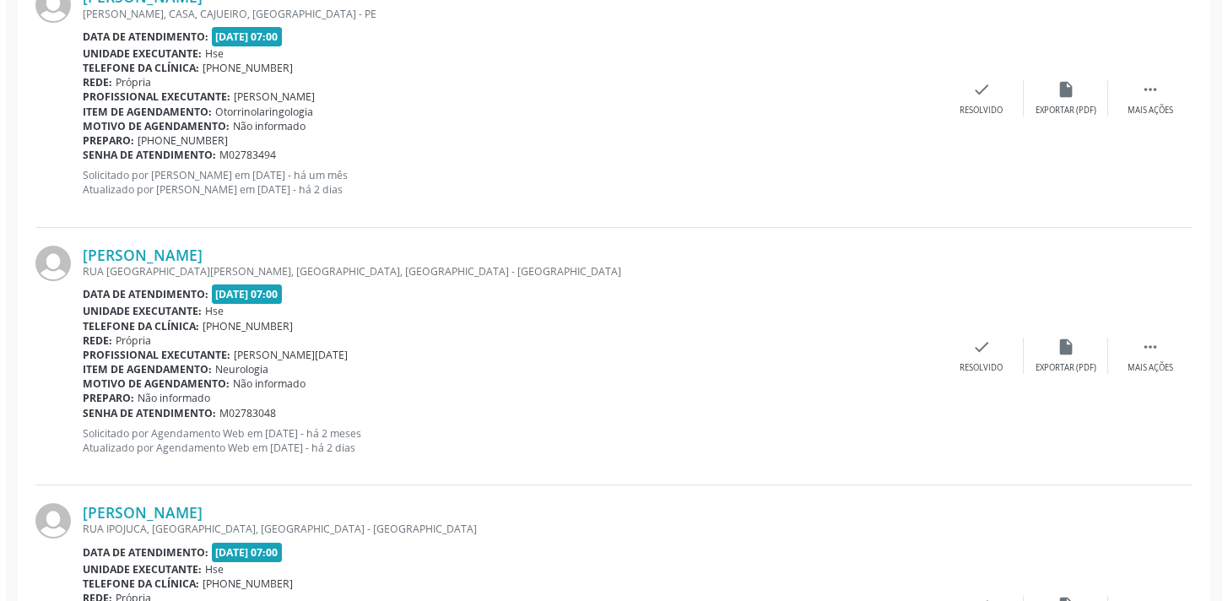
scroll to position [1005, 0]
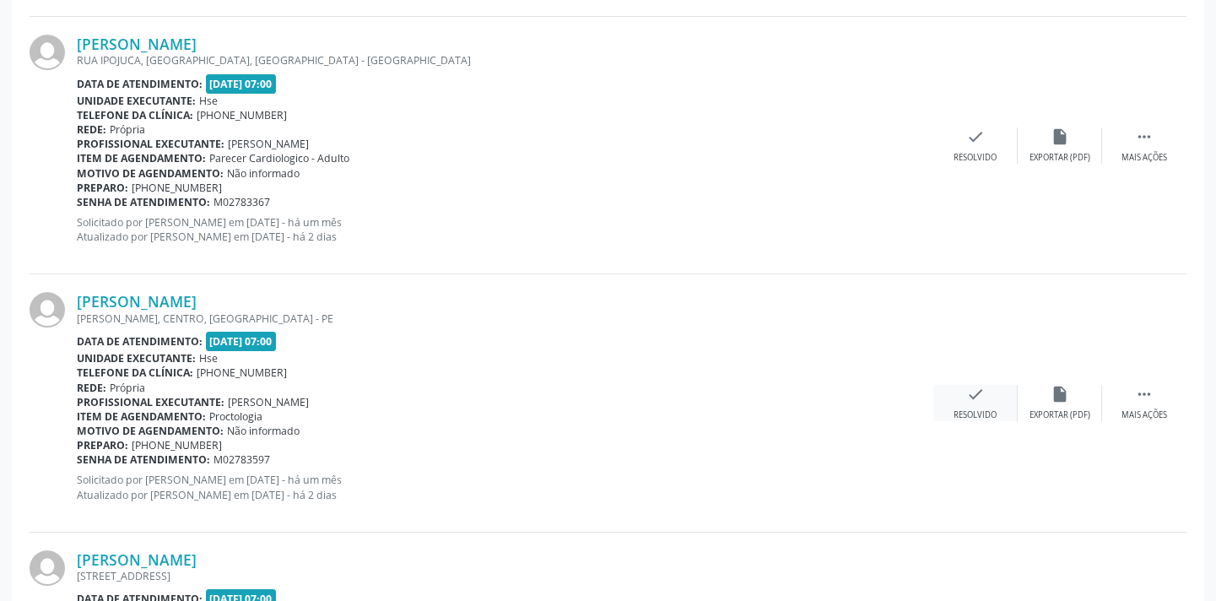
click at [985, 397] on div "check Resolvido" at bounding box center [975, 403] width 84 height 36
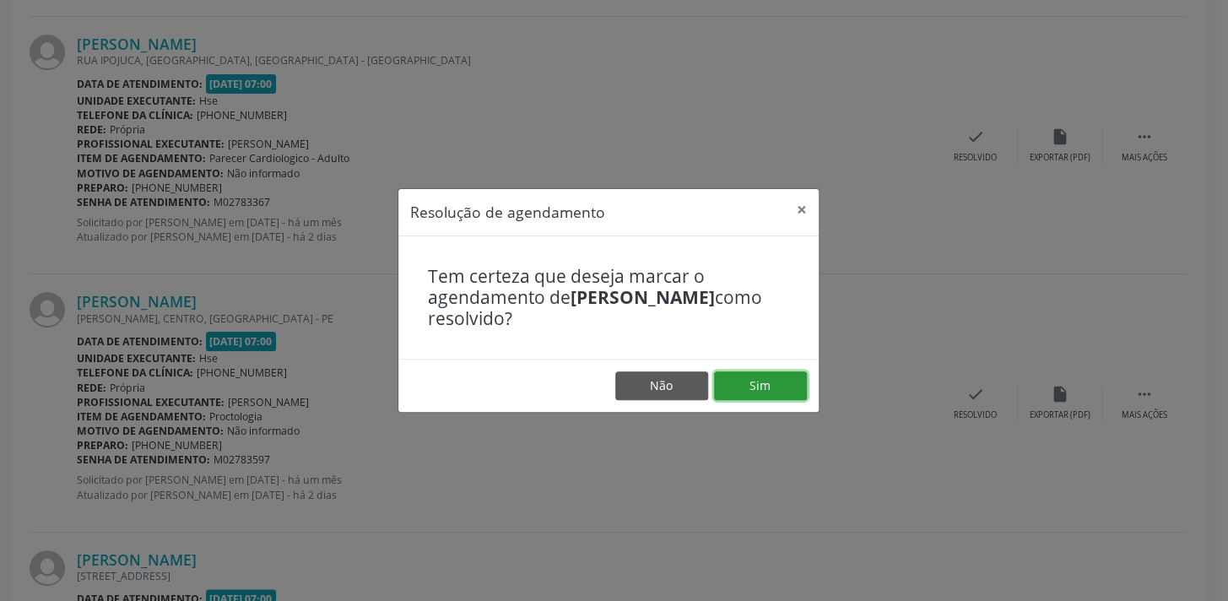
click at [767, 372] on button "Sim" at bounding box center [760, 385] width 93 height 29
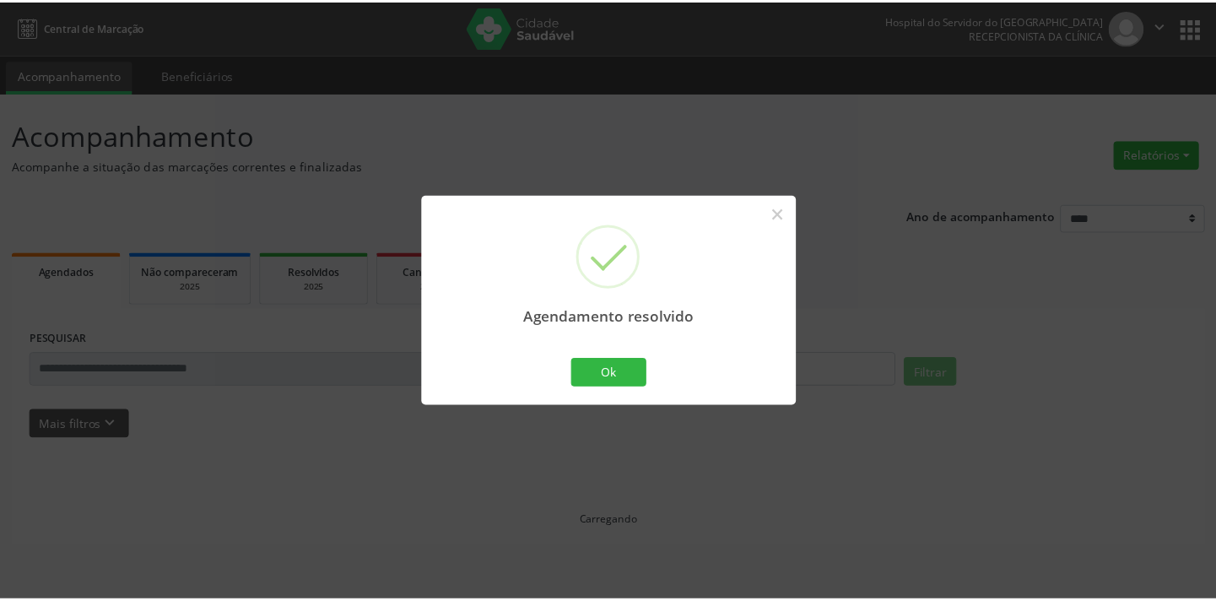
scroll to position [0, 0]
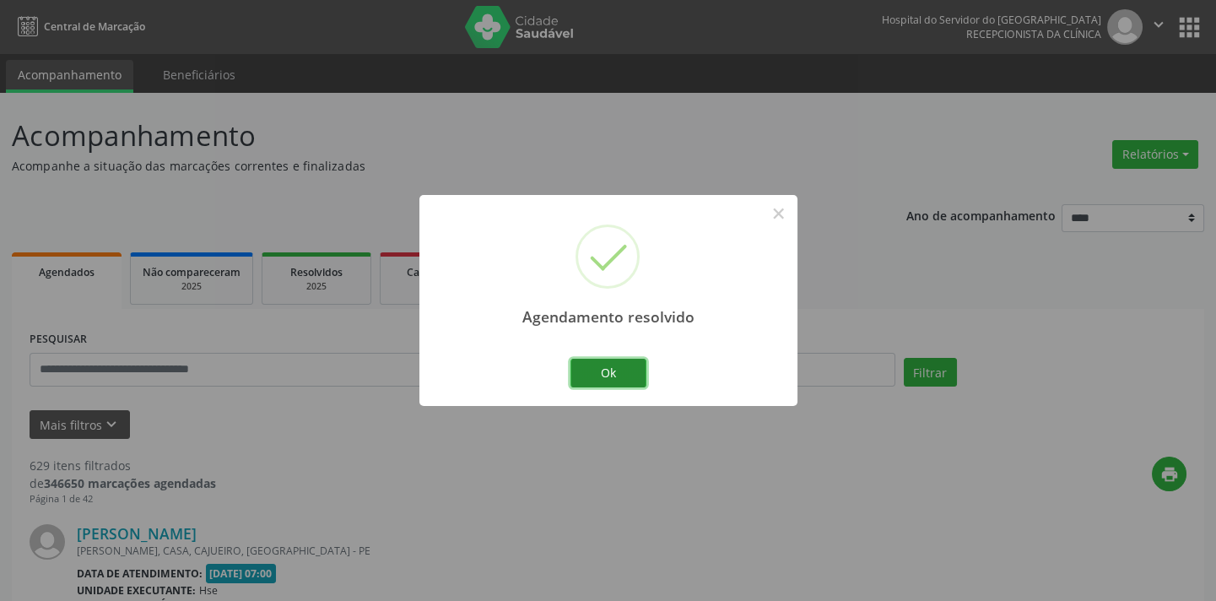
click at [623, 369] on button "Ok" at bounding box center [608, 373] width 76 height 29
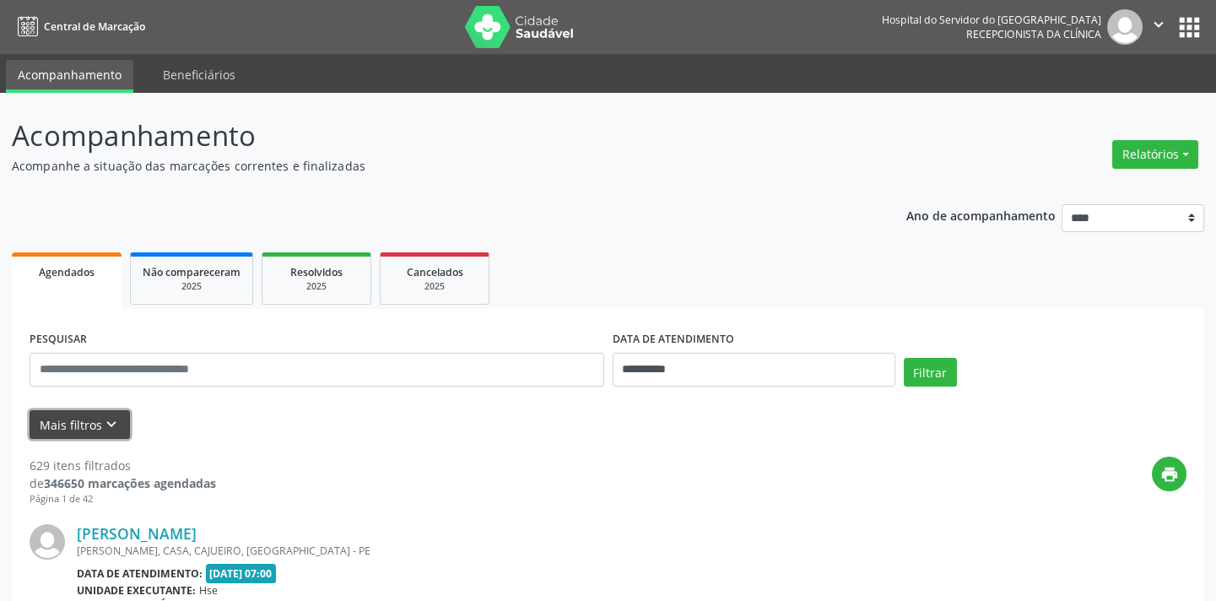
click at [91, 431] on button "Mais filtros keyboard_arrow_down" at bounding box center [80, 425] width 100 height 30
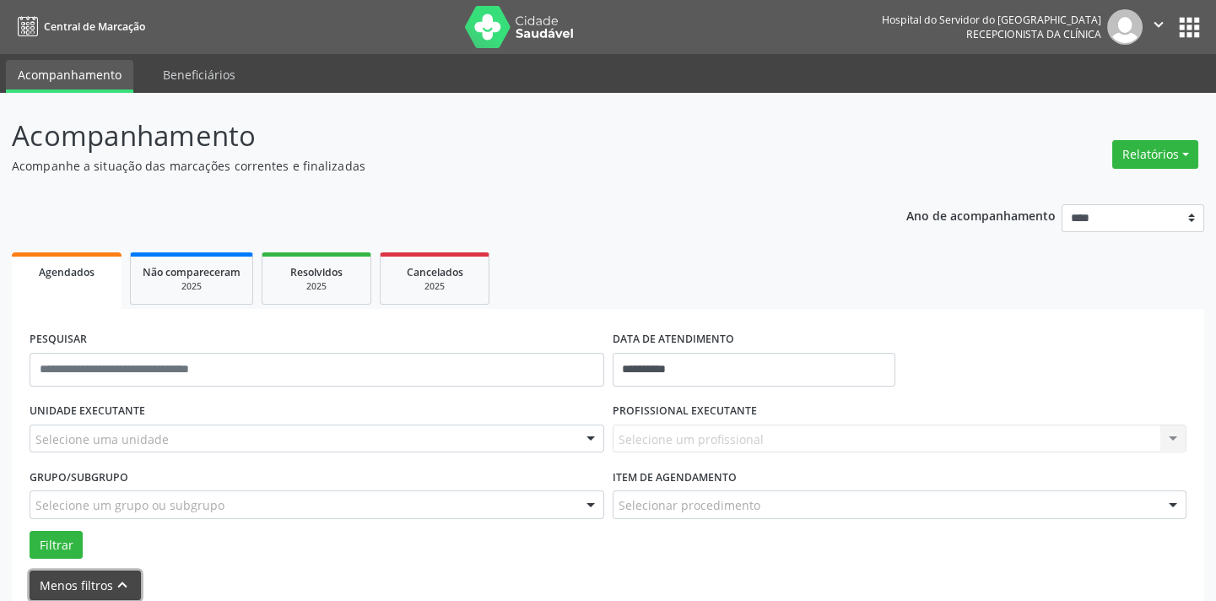
scroll to position [153, 0]
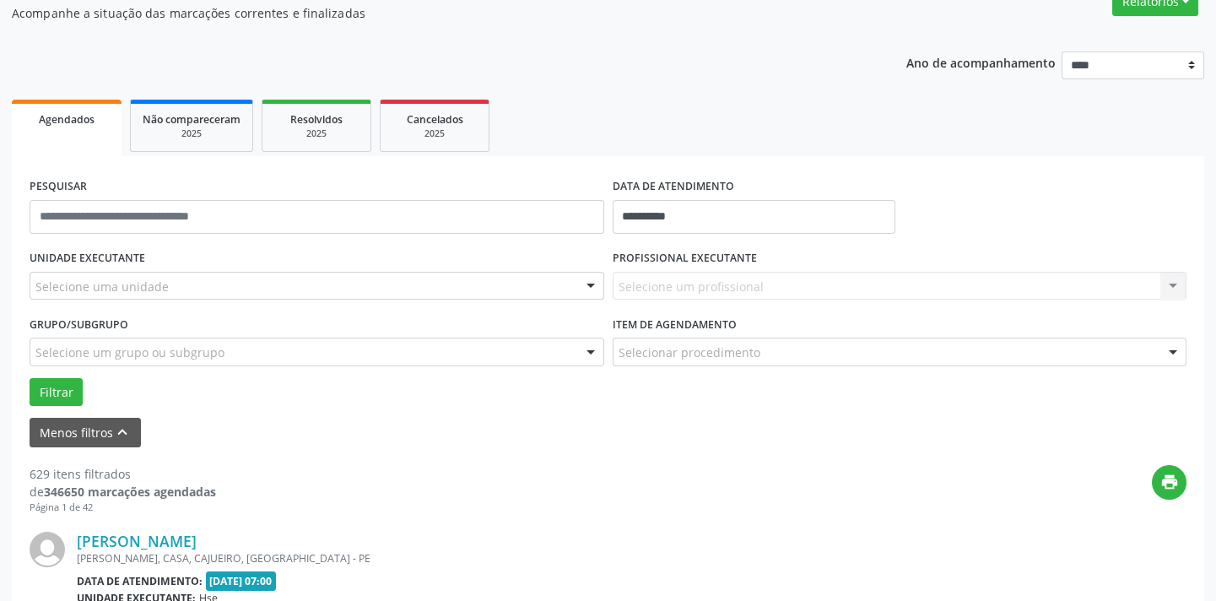
click at [756, 283] on div "Selecione um profissional Nenhum resultado encontrado para: " " Não há nenhuma …" at bounding box center [899, 286] width 575 height 29
click at [390, 286] on div "Selecione uma unidade" at bounding box center [317, 286] width 575 height 29
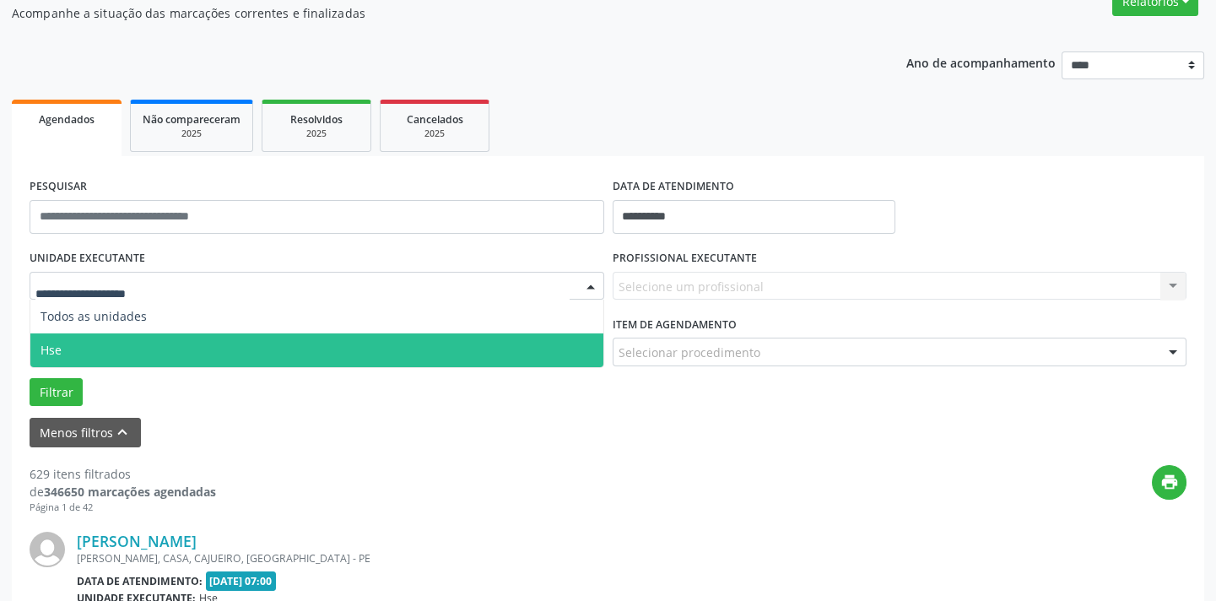
click at [358, 340] on span "Hse" at bounding box center [316, 350] width 573 height 34
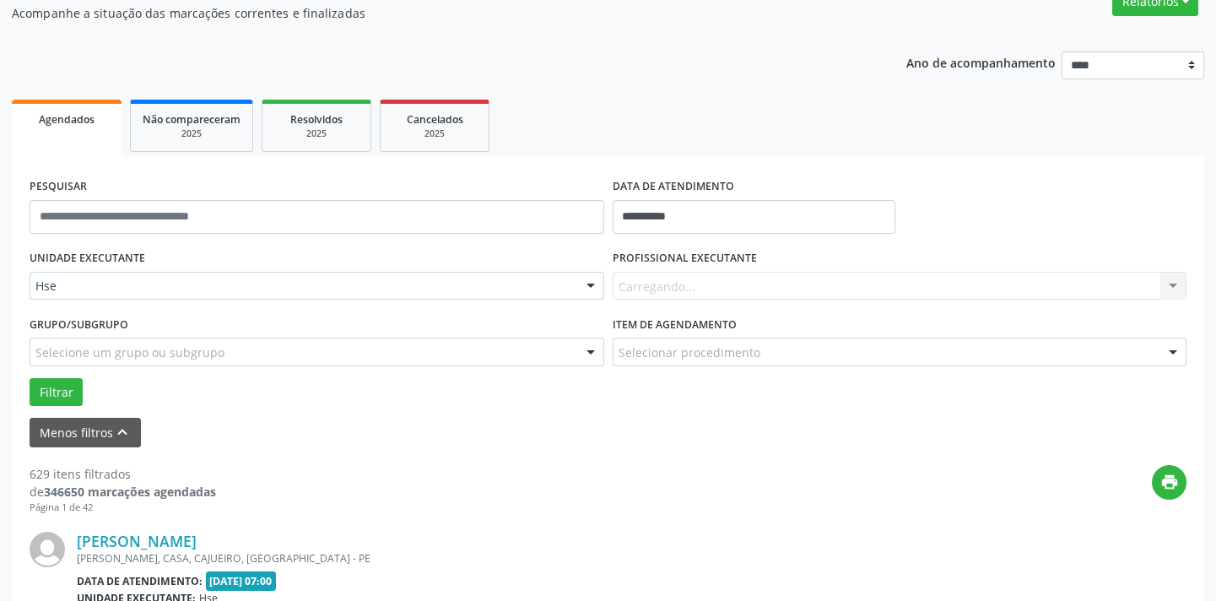
click at [723, 270] on label "PROFISSIONAL EXECUTANTE" at bounding box center [684, 259] width 144 height 26
click at [1168, 278] on div at bounding box center [1172, 287] width 25 height 29
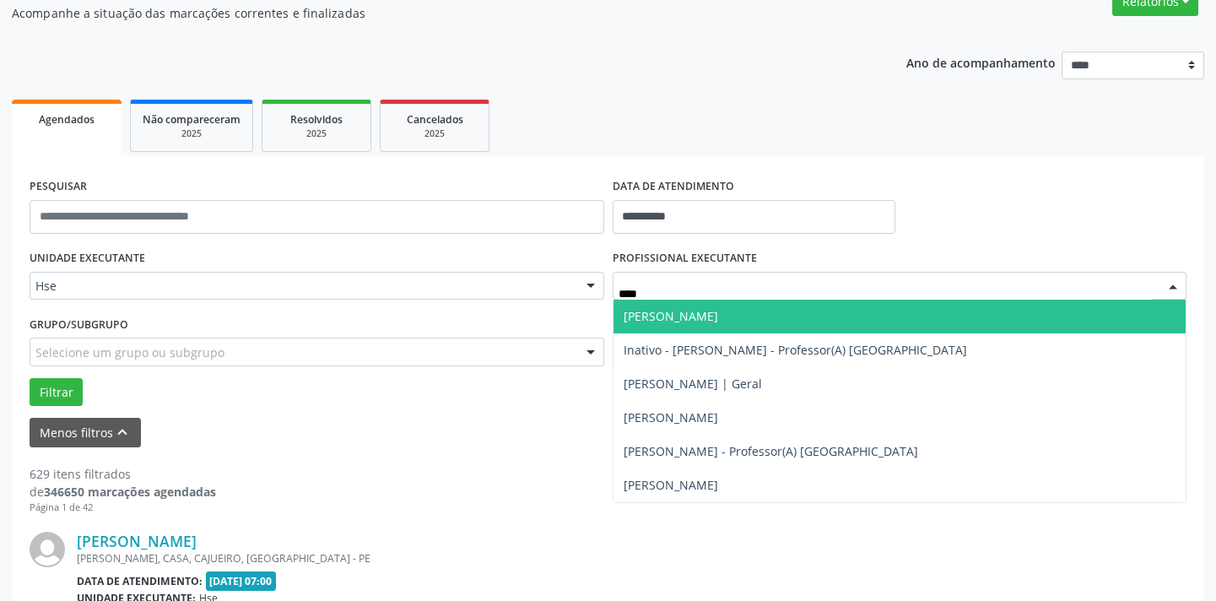
type input "*****"
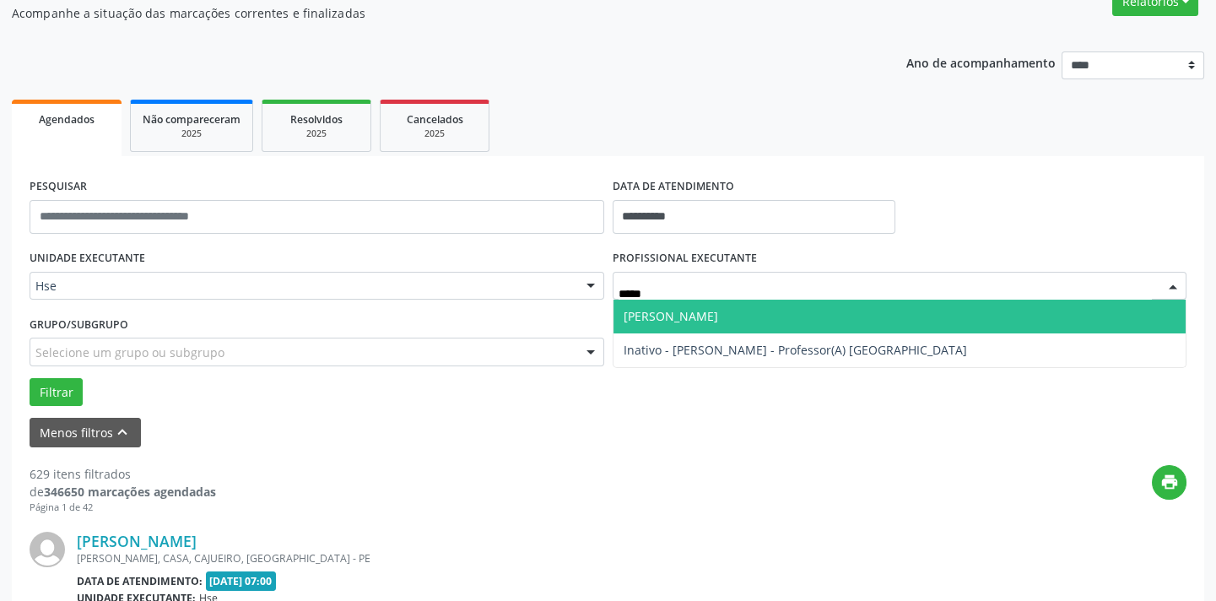
click at [909, 312] on span "[PERSON_NAME]" at bounding box center [899, 317] width 573 height 34
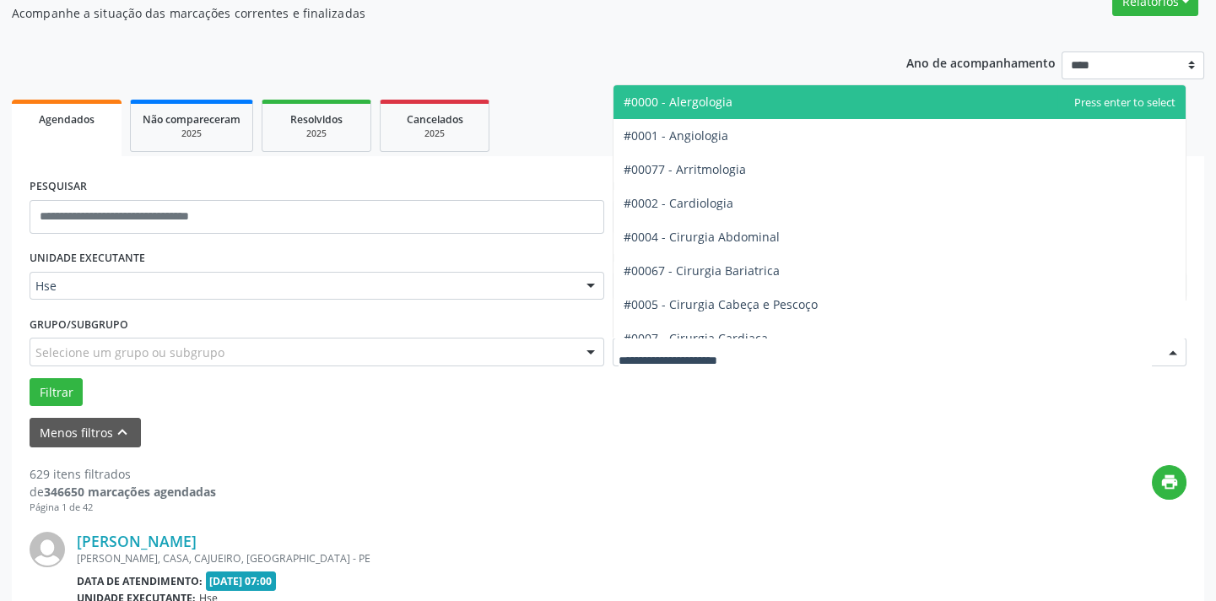
click at [861, 354] on div at bounding box center [899, 351] width 575 height 29
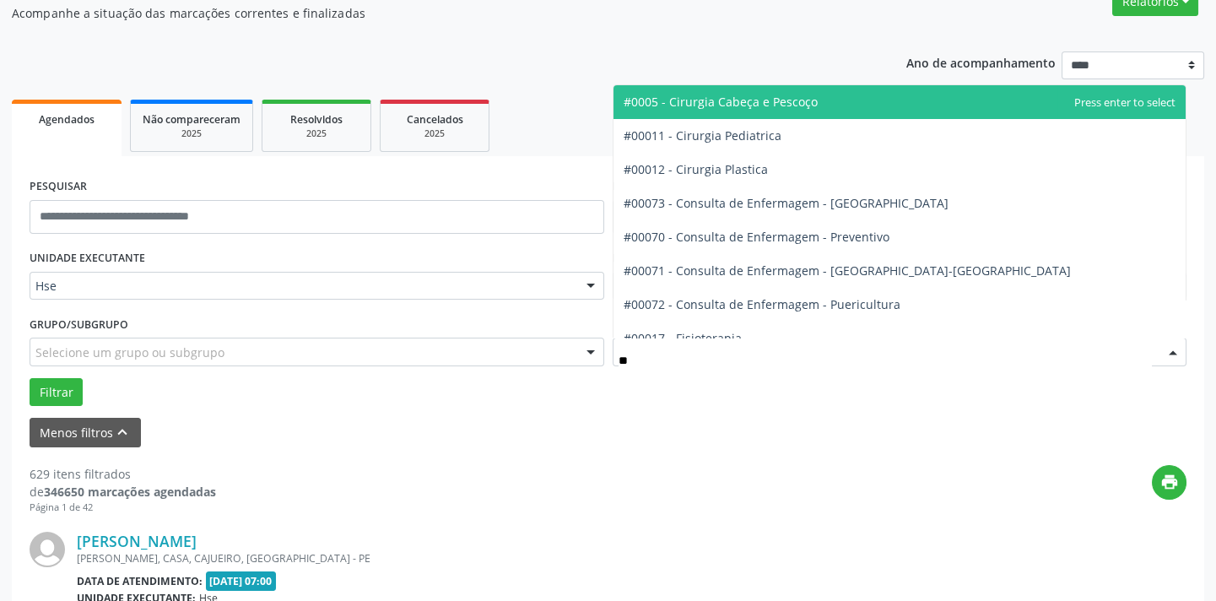
type input "***"
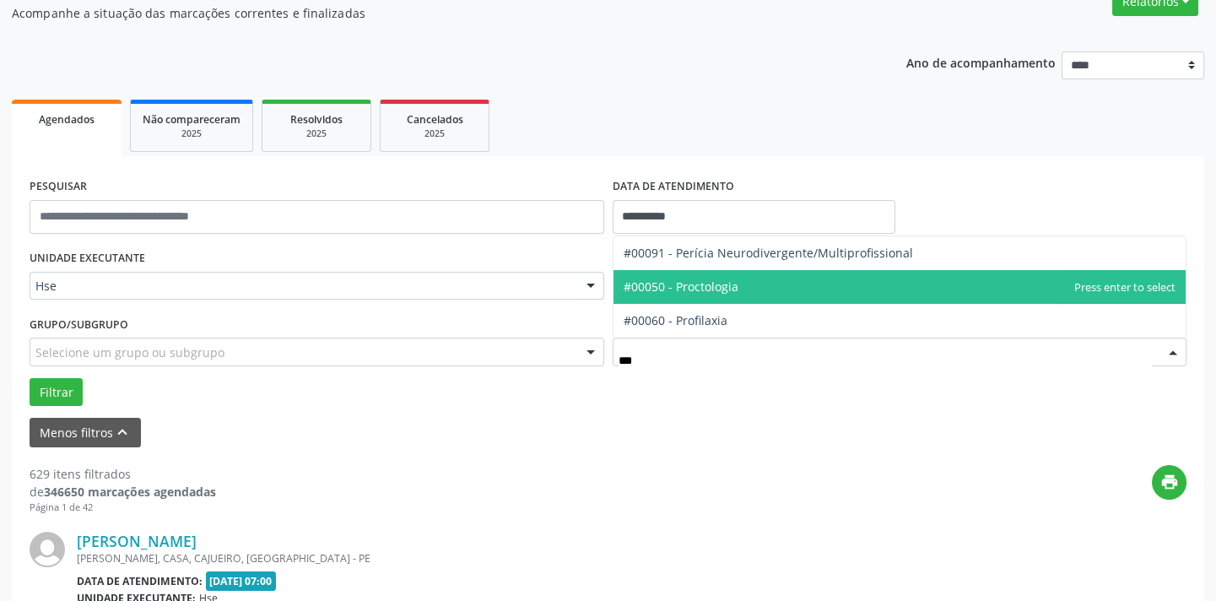
click at [805, 295] on span "#00050 - Proctologia" at bounding box center [899, 287] width 573 height 34
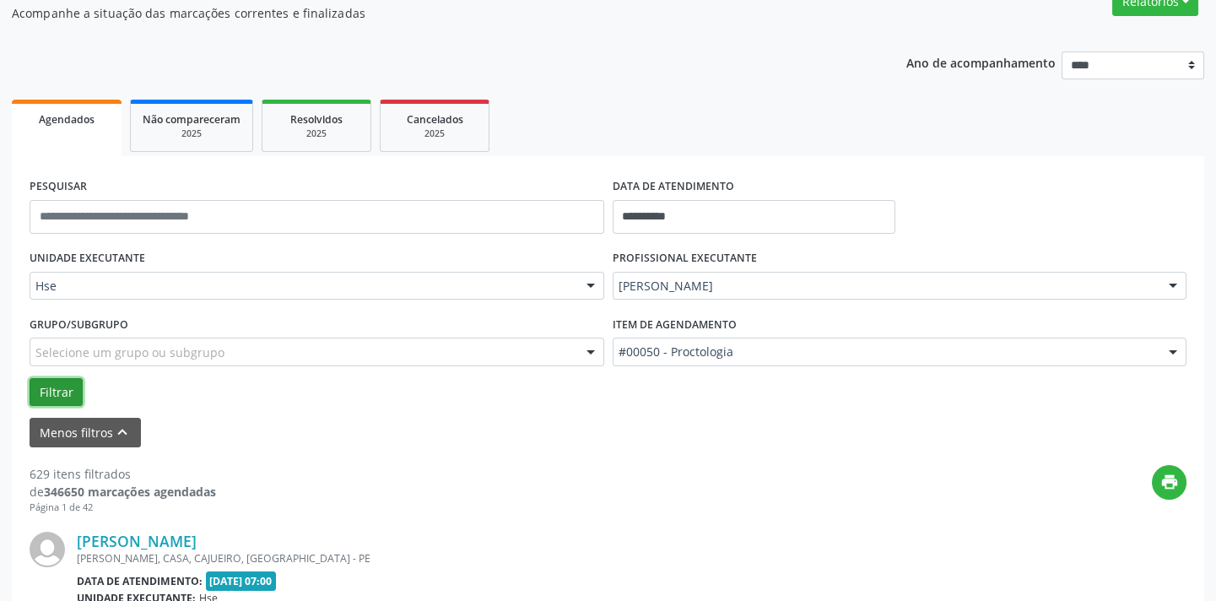
click at [70, 402] on button "Filtrar" at bounding box center [56, 392] width 53 height 29
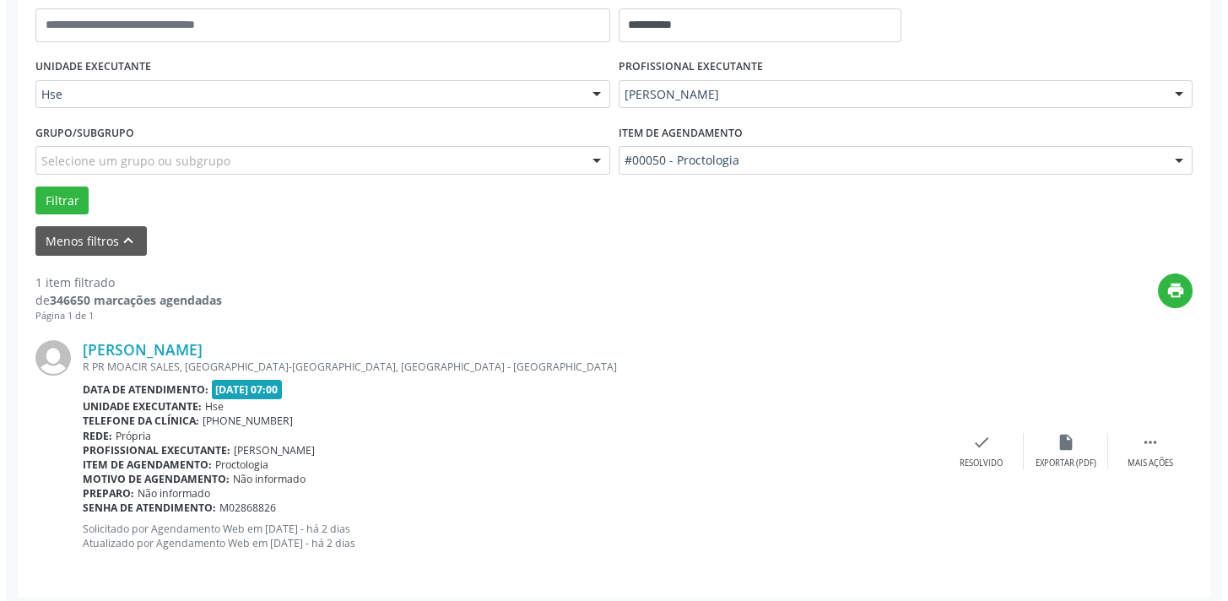
scroll to position [352, 0]
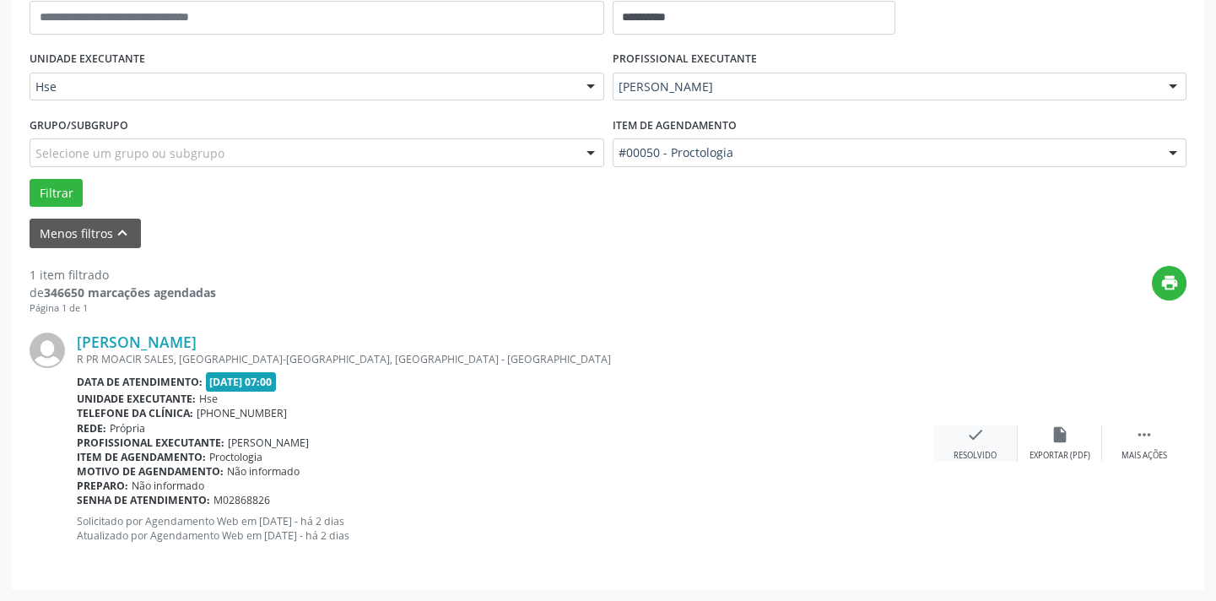
click at [975, 429] on icon "check" at bounding box center [975, 434] width 19 height 19
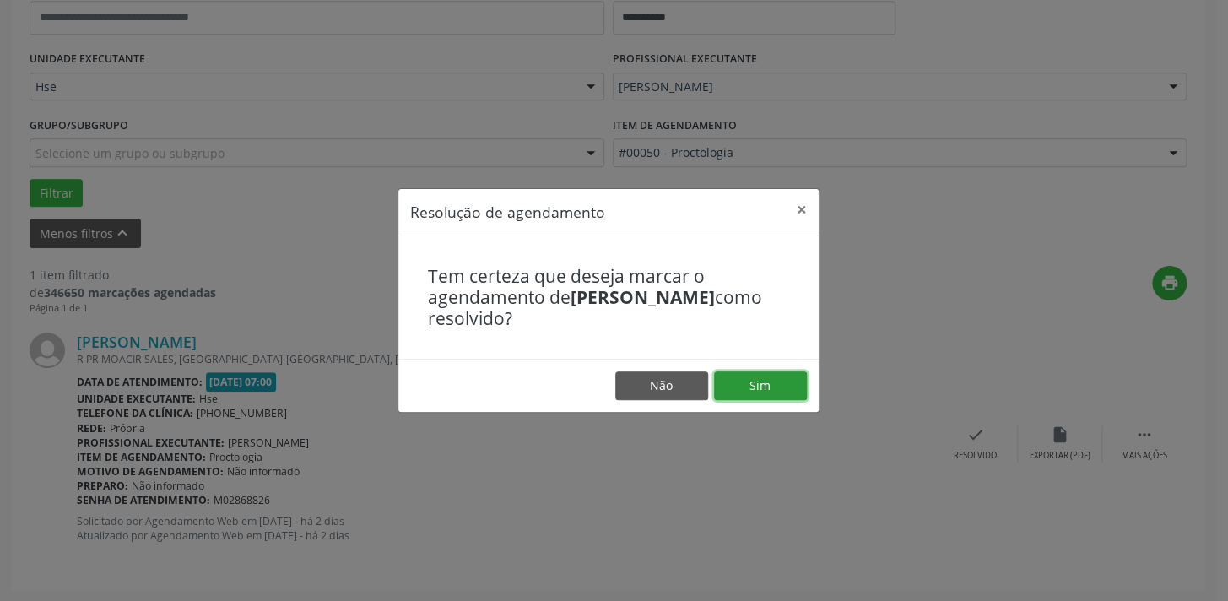
click at [802, 395] on button "Sim" at bounding box center [760, 385] width 93 height 29
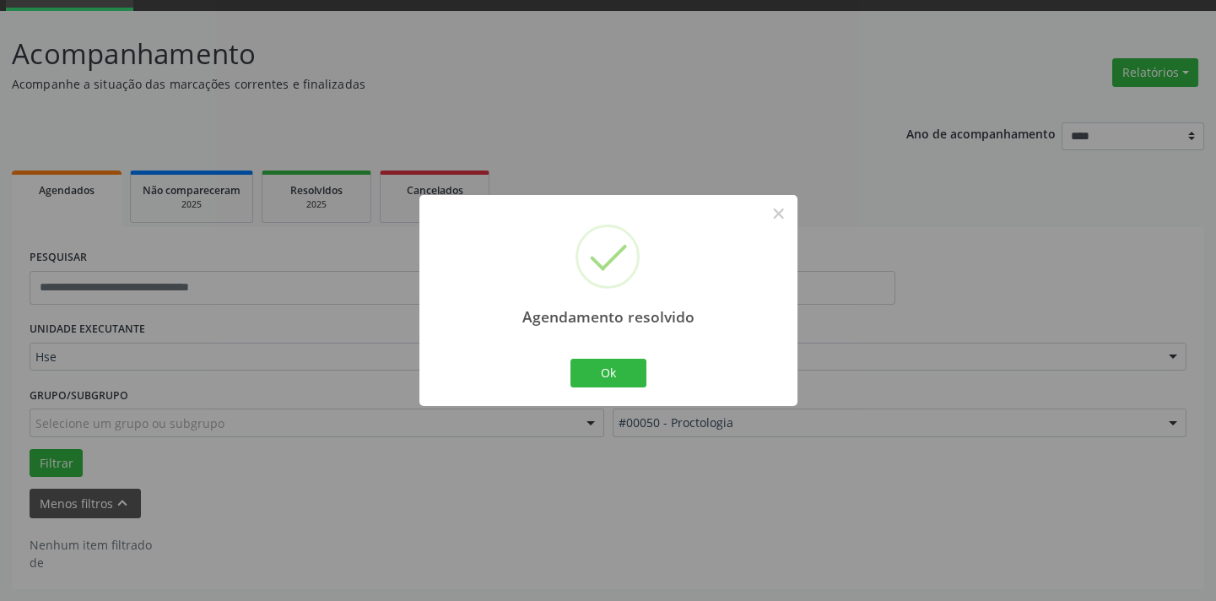
scroll to position [80, 0]
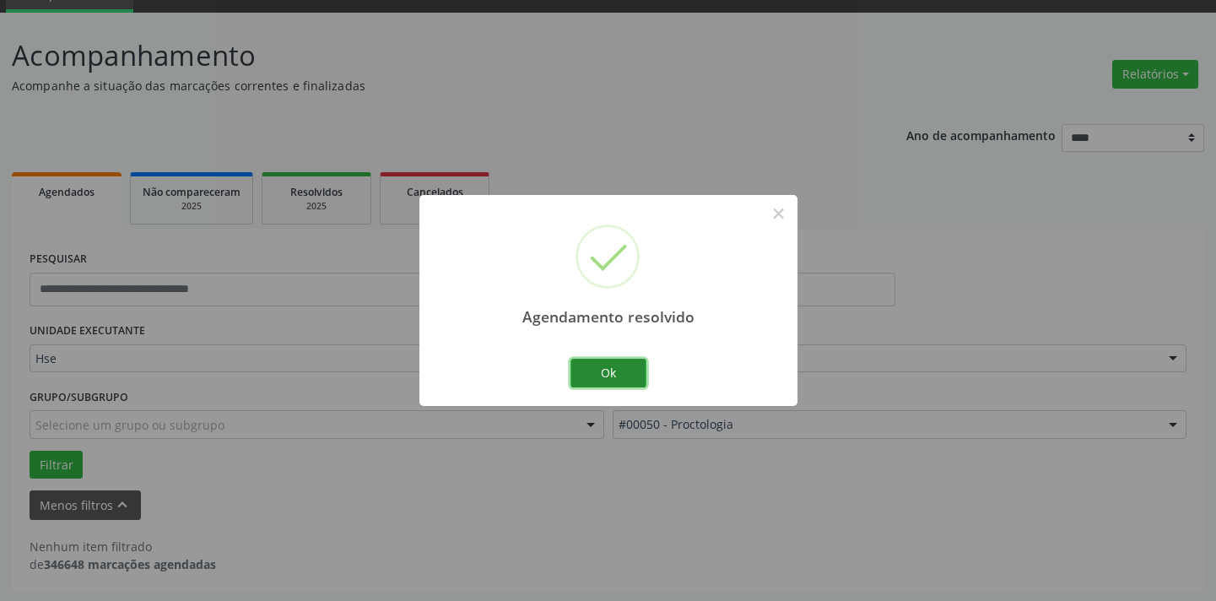
click at [621, 368] on button "Ok" at bounding box center [608, 373] width 76 height 29
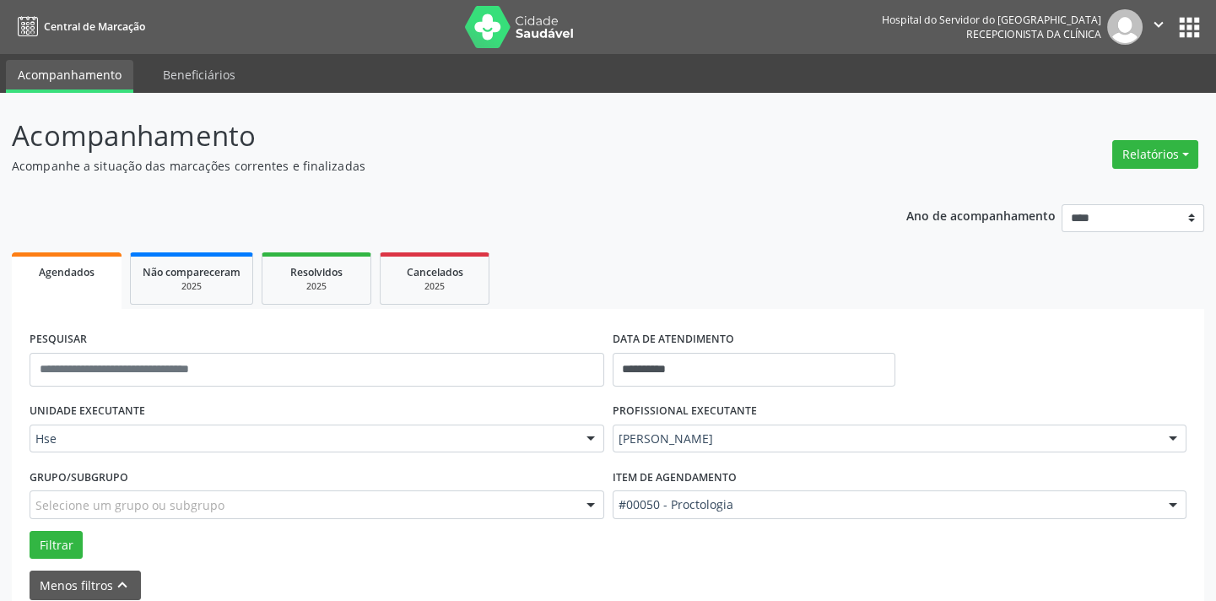
scroll to position [0, 0]
